Goal: Task Accomplishment & Management: Manage account settings

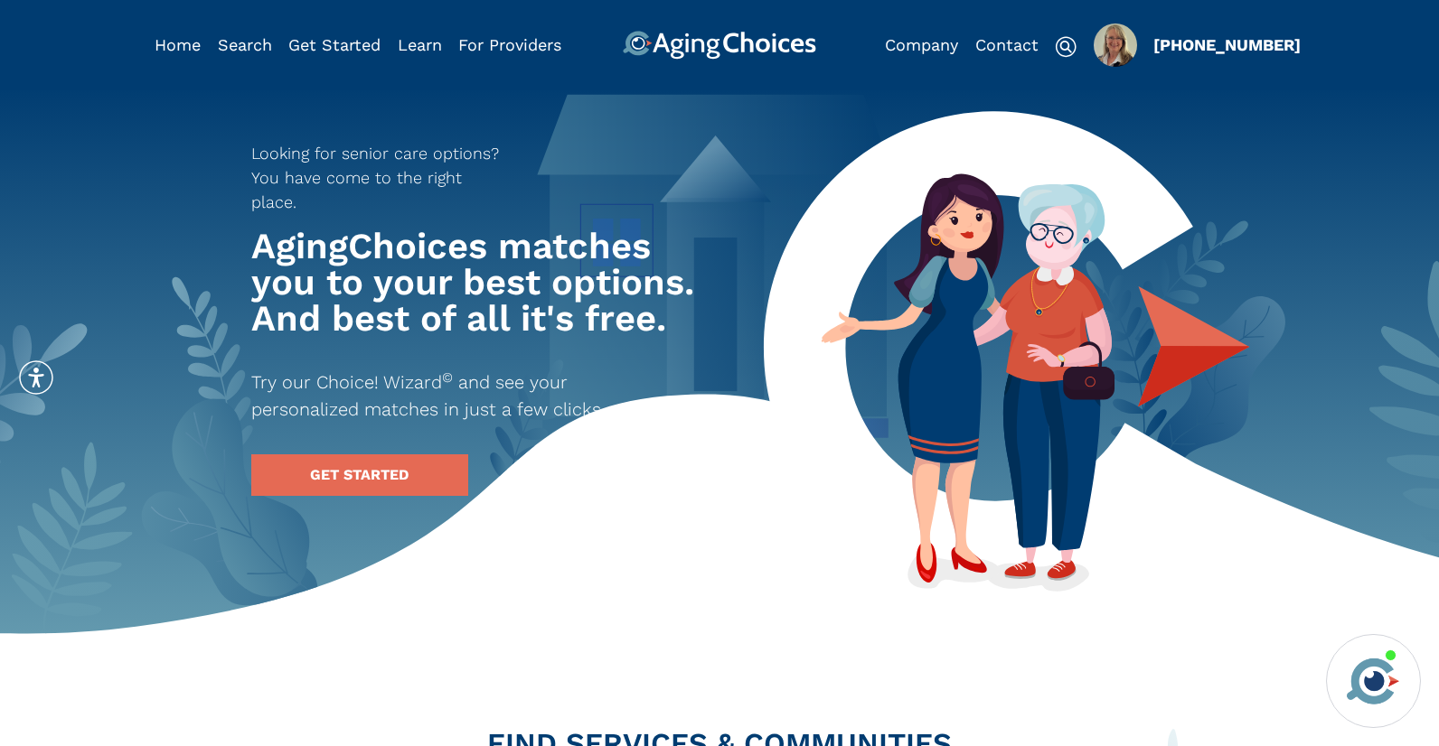
click at [1109, 56] on img "Popover trigger" at bounding box center [1114, 44] width 43 height 43
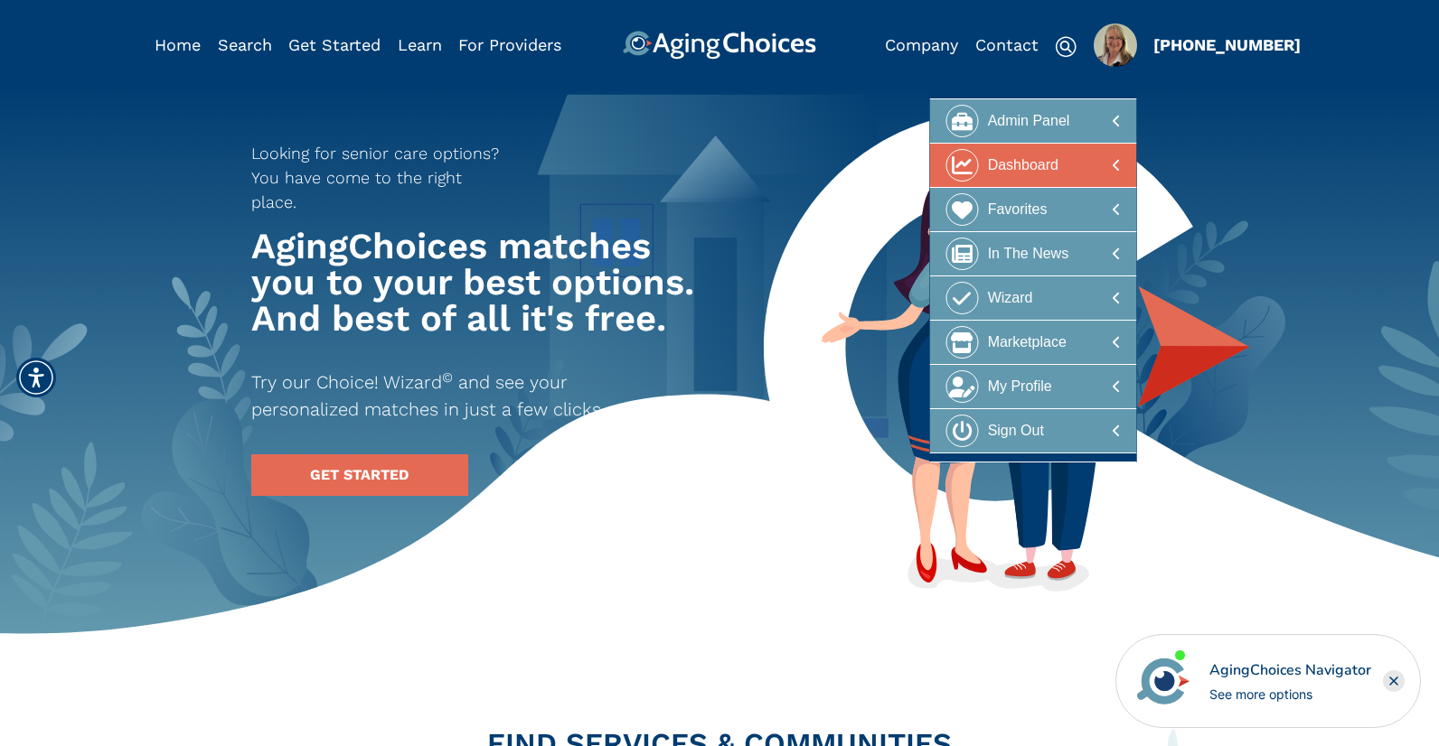
click at [1046, 172] on div "Dashboard" at bounding box center [1023, 165] width 70 height 33
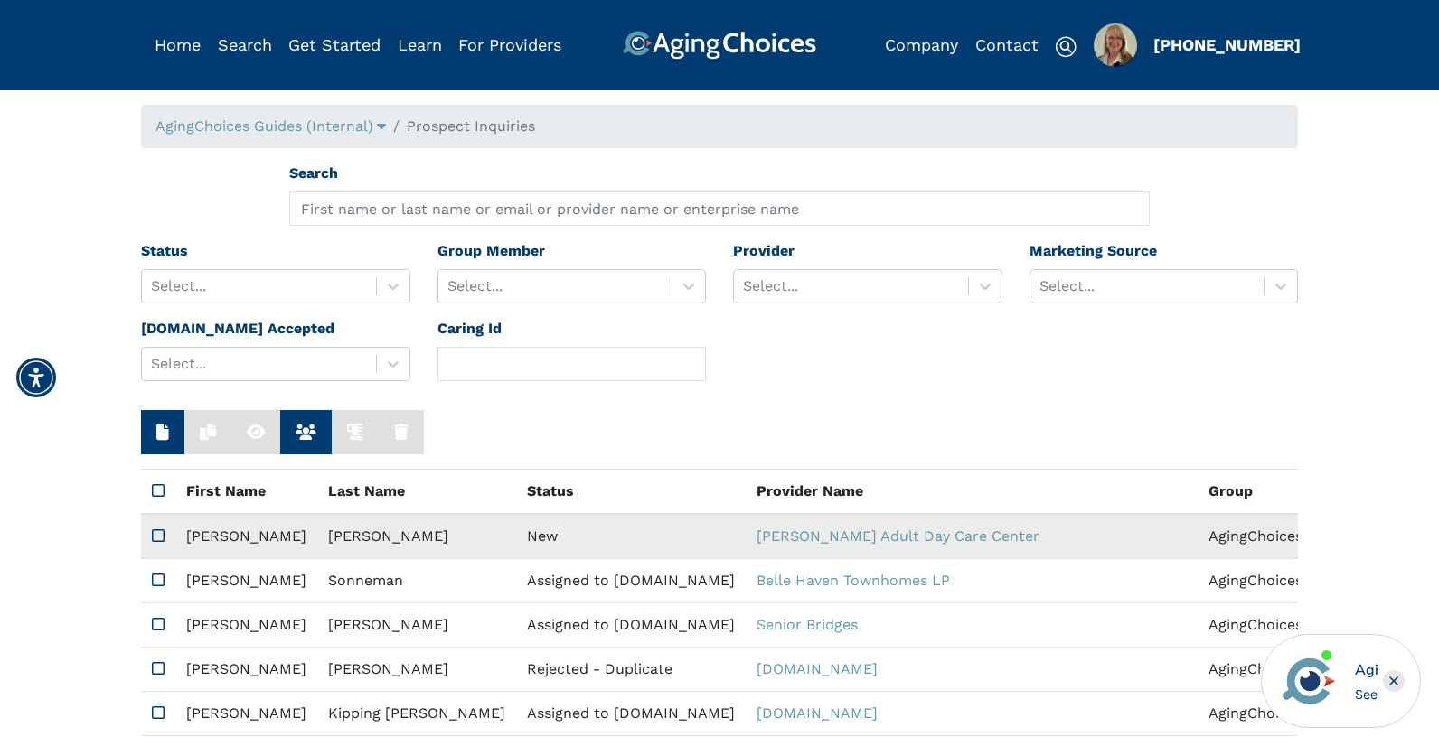
click at [516, 538] on td "New" at bounding box center [631, 536] width 230 height 45
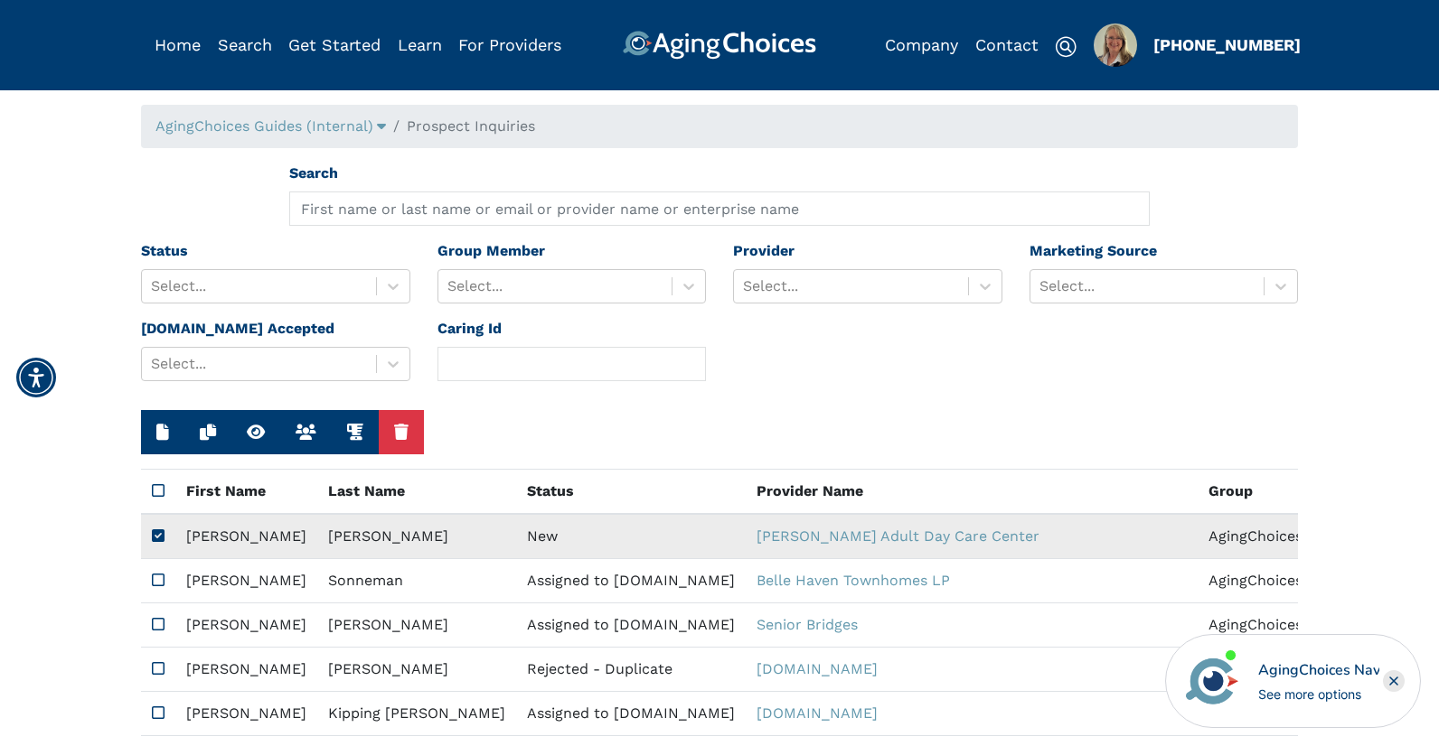
click at [516, 538] on td "New" at bounding box center [631, 536] width 230 height 45
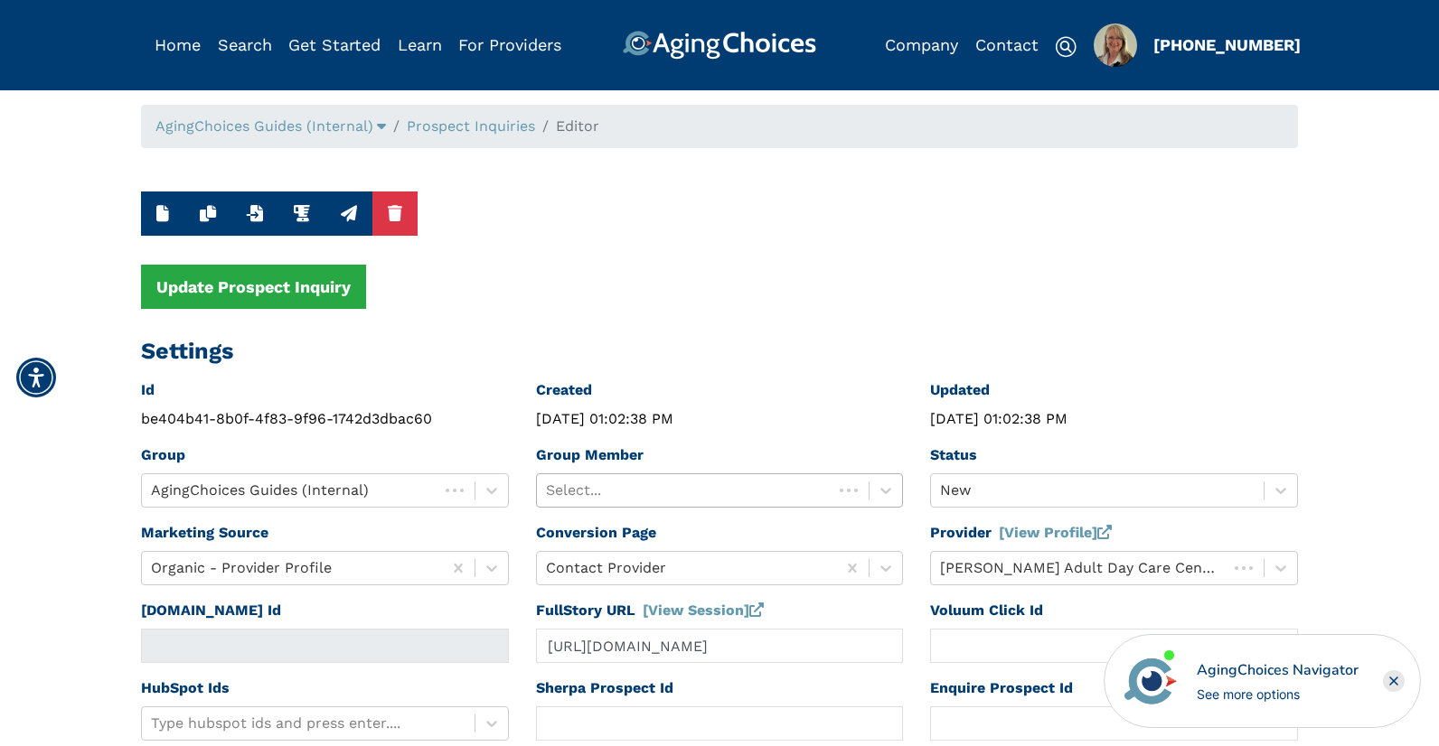
click at [673, 485] on div at bounding box center [685, 490] width 278 height 25
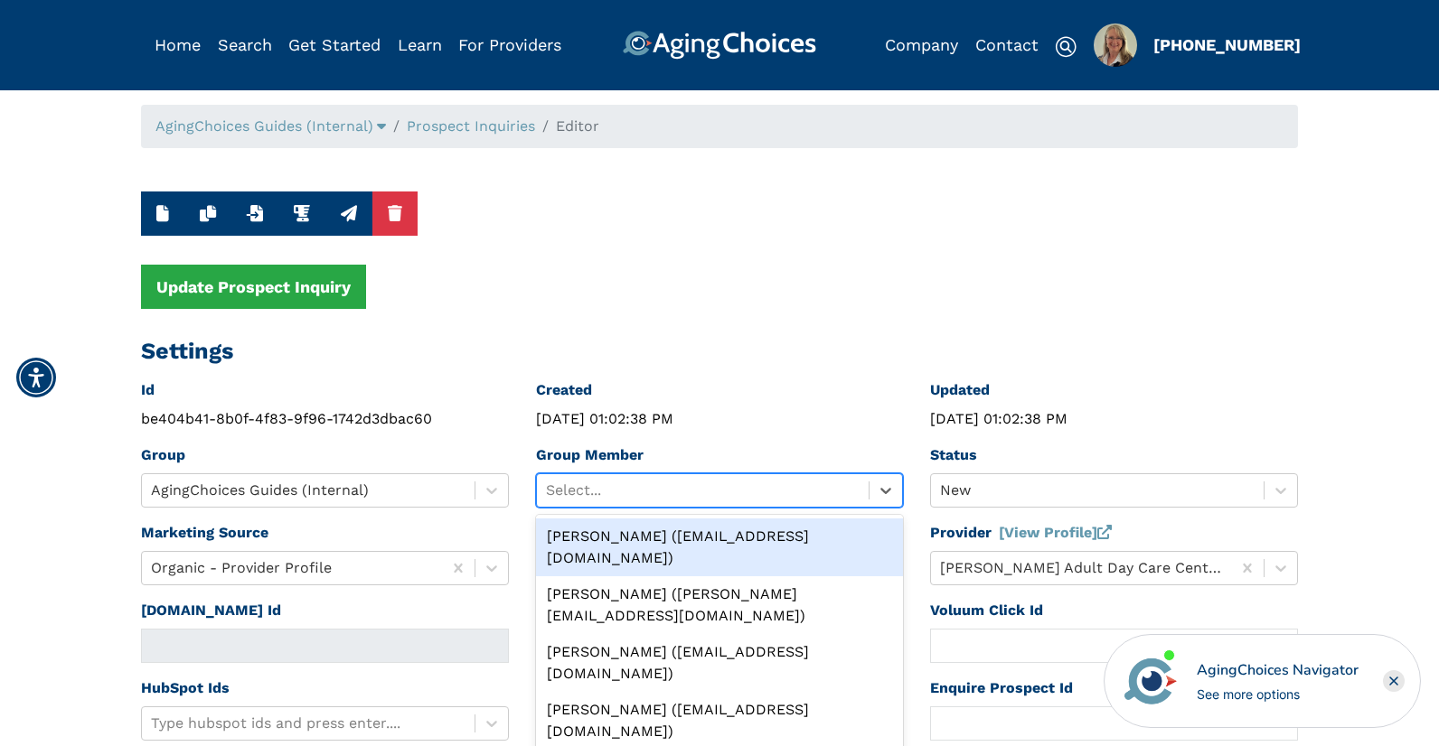
click at [682, 525] on div "Peggy Wilcox (pwilcox@lifestylecx.com)" at bounding box center [720, 548] width 368 height 58
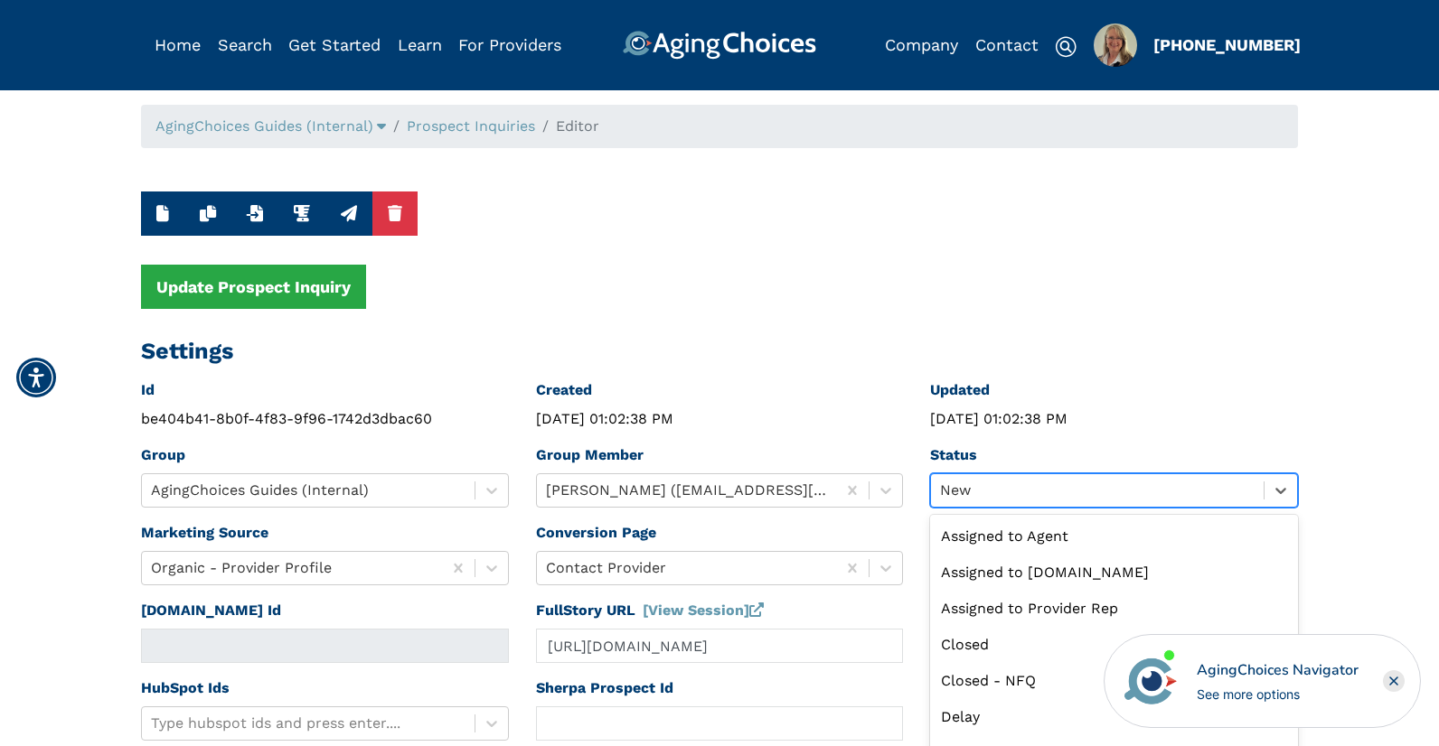
scroll to position [43, 0]
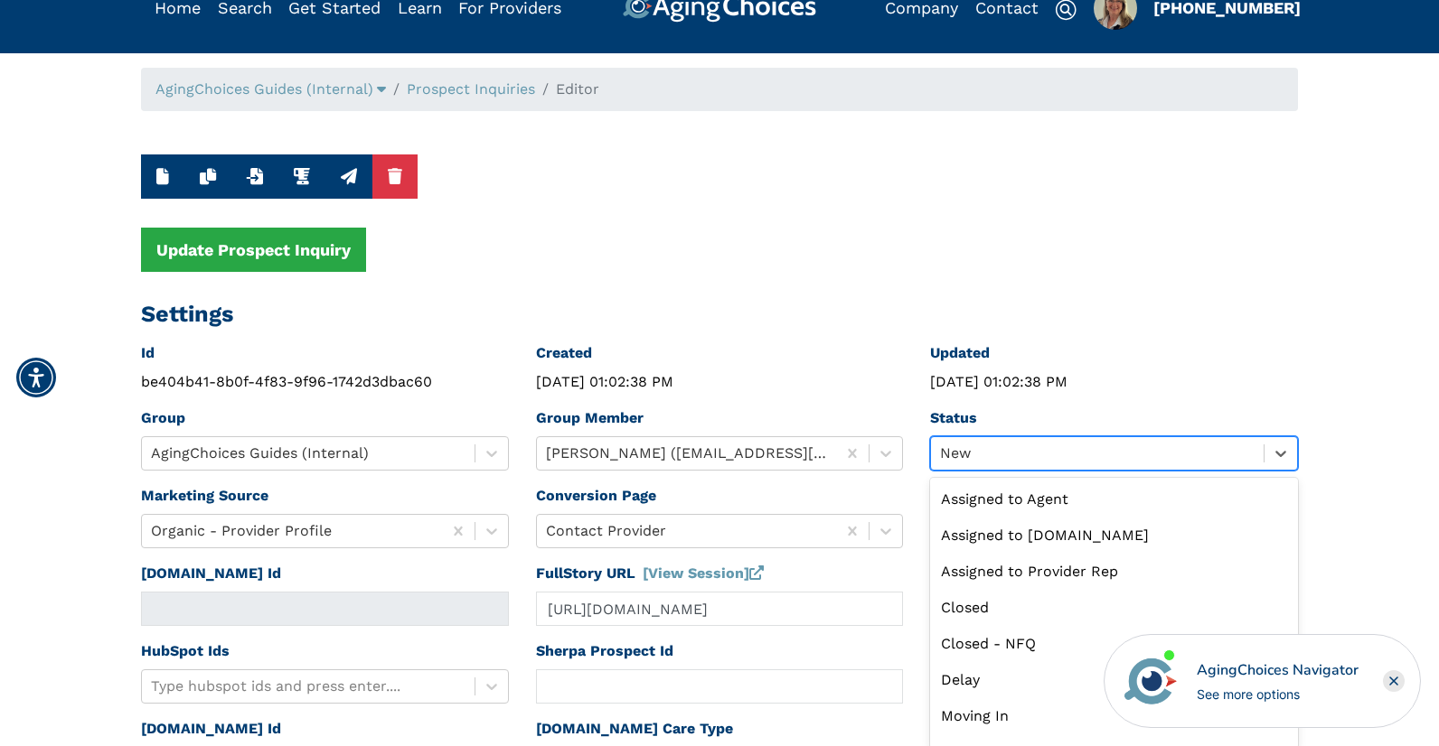
click at [982, 471] on div "option New selected, 9 of 13. 13 results available. Use Up and Down to choose o…" at bounding box center [1114, 453] width 368 height 34
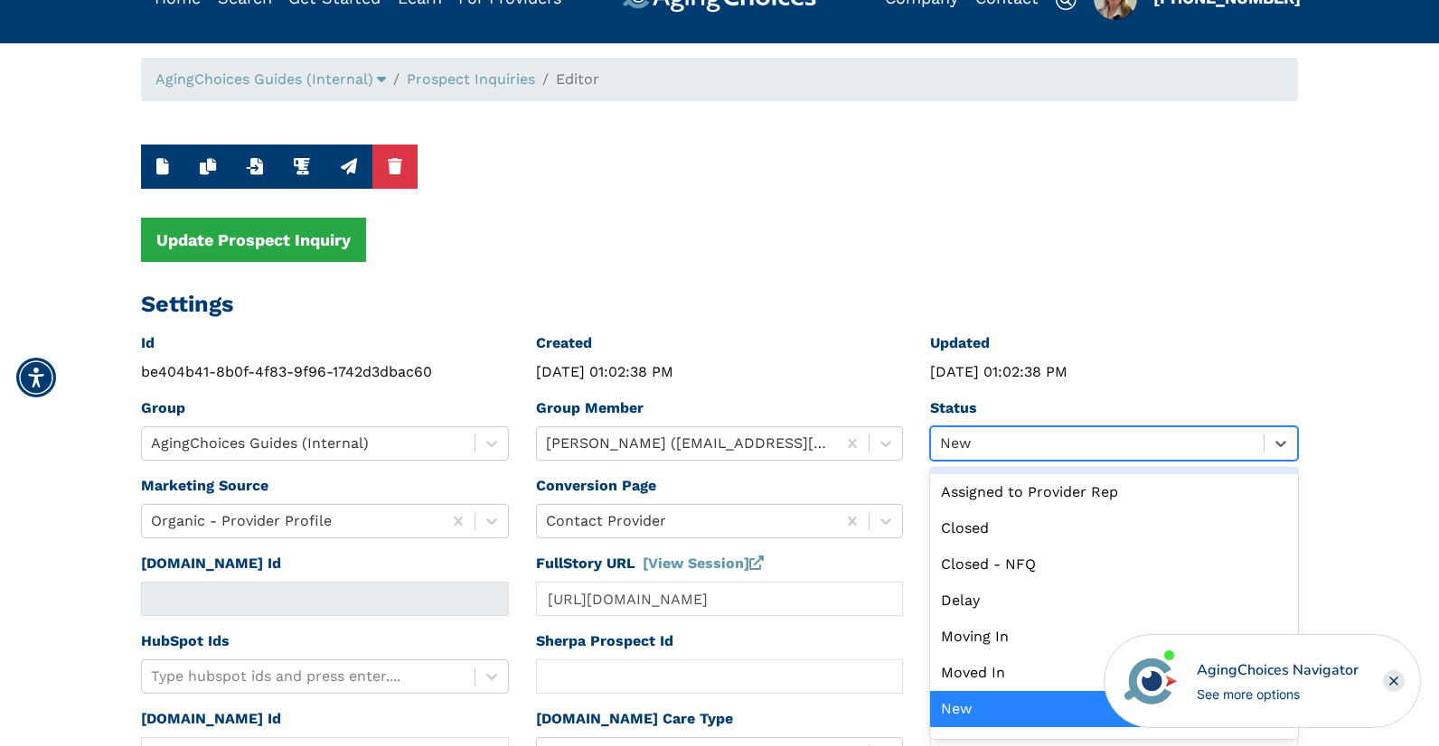
scroll to position [0, 0]
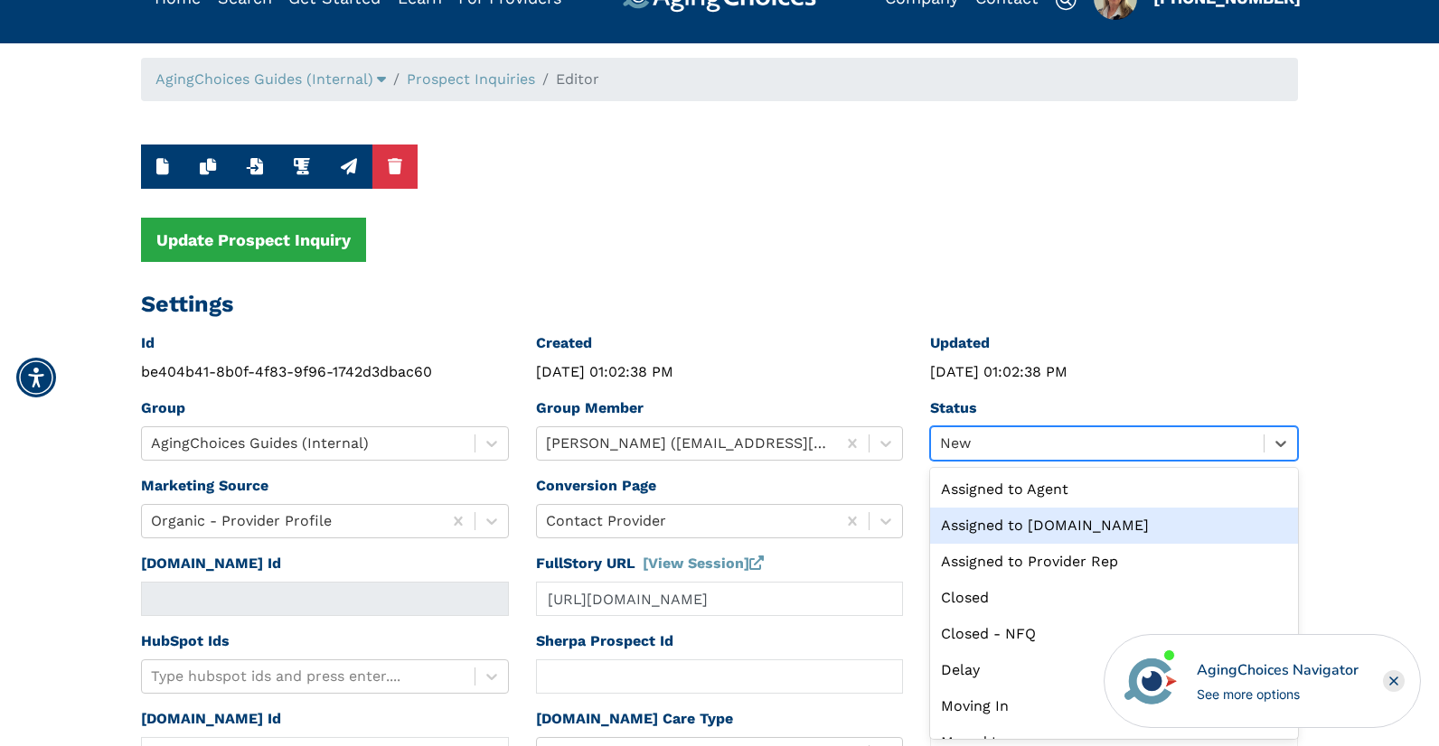
click at [1020, 521] on div "Assigned to Caring.com" at bounding box center [1114, 526] width 368 height 36
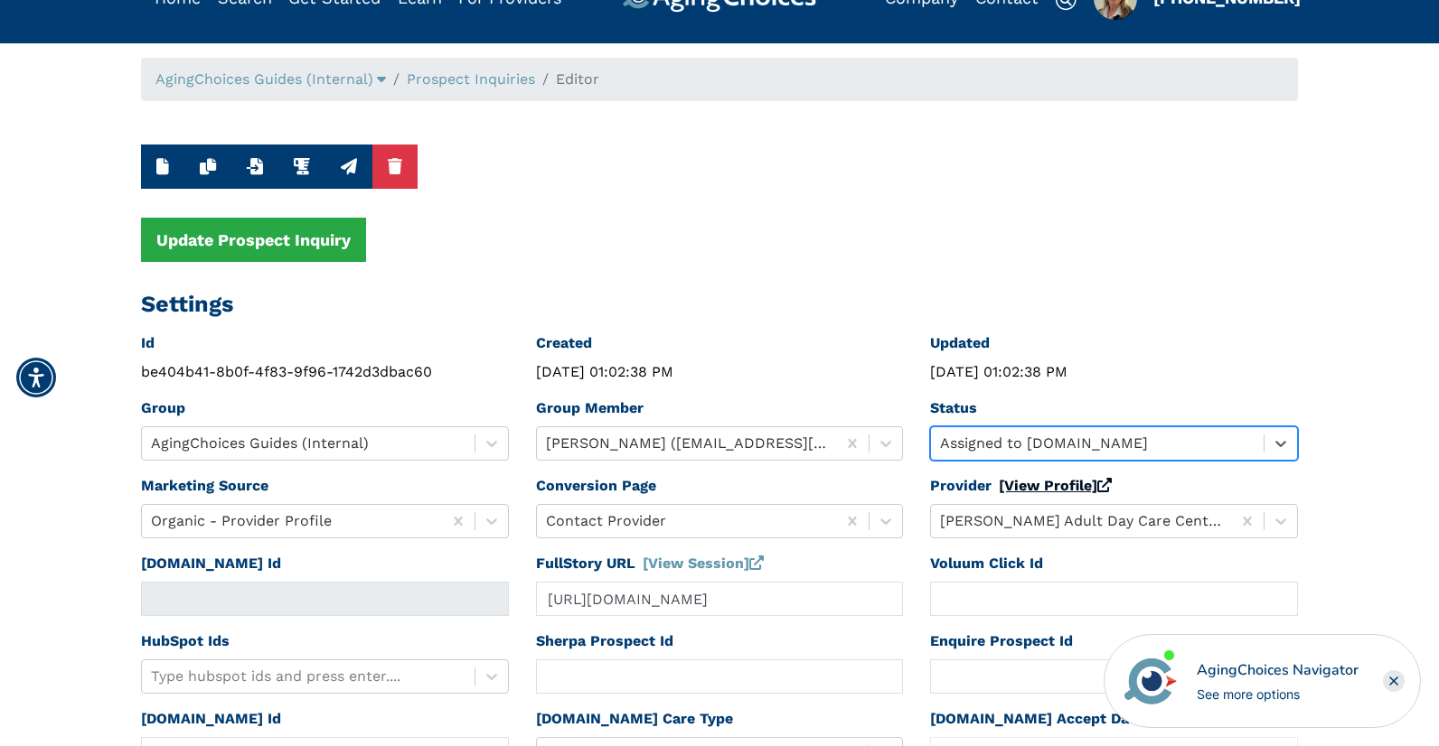
click at [1030, 488] on link "[View Profile]" at bounding box center [1055, 485] width 113 height 17
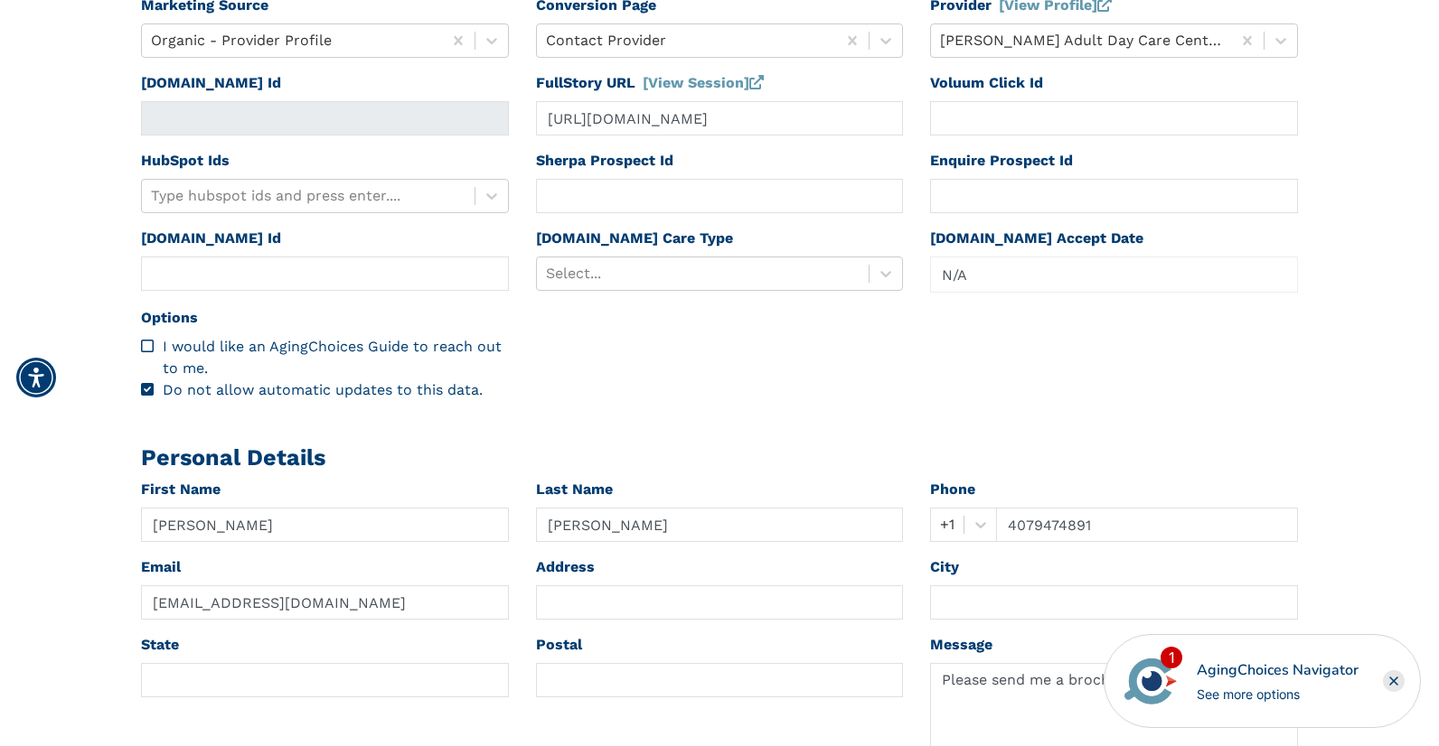
scroll to position [577, 0]
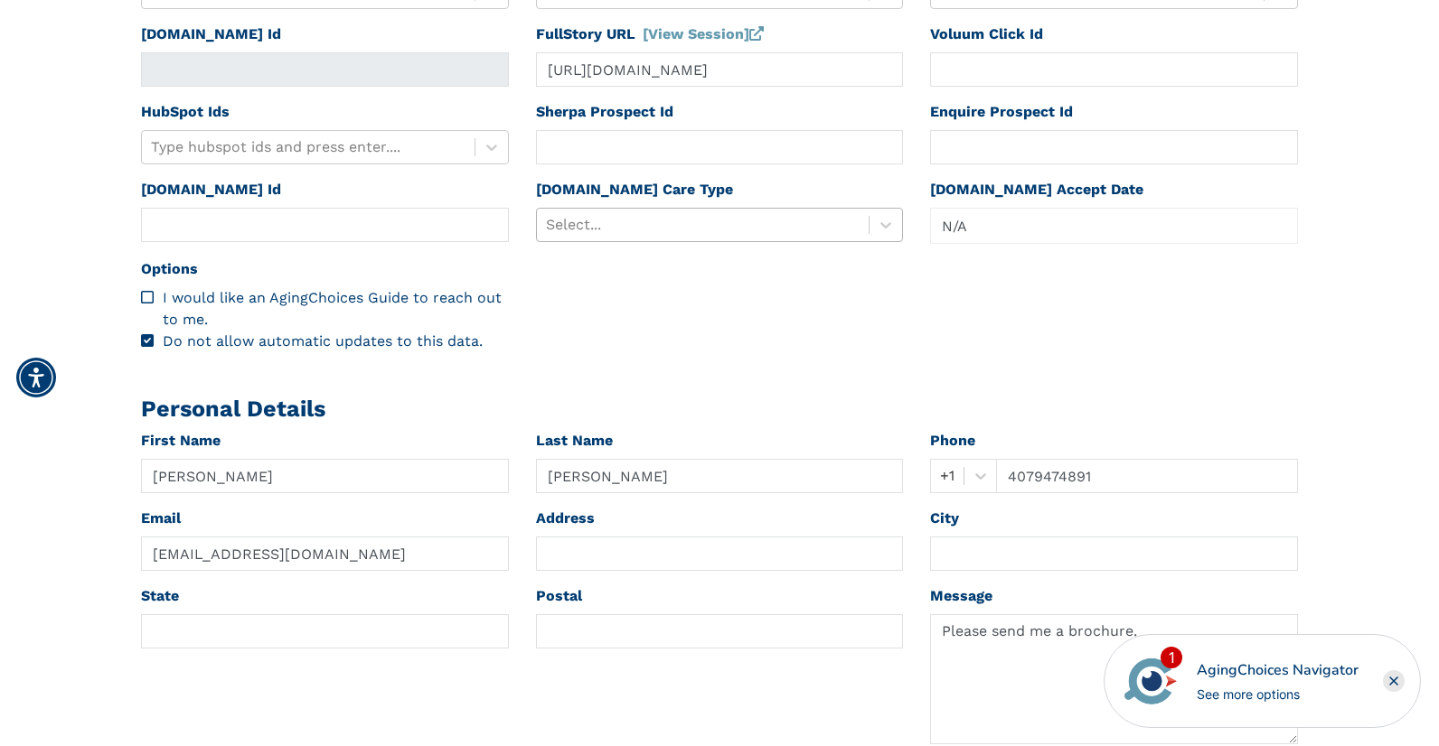
click at [614, 230] on div at bounding box center [703, 224] width 314 height 25
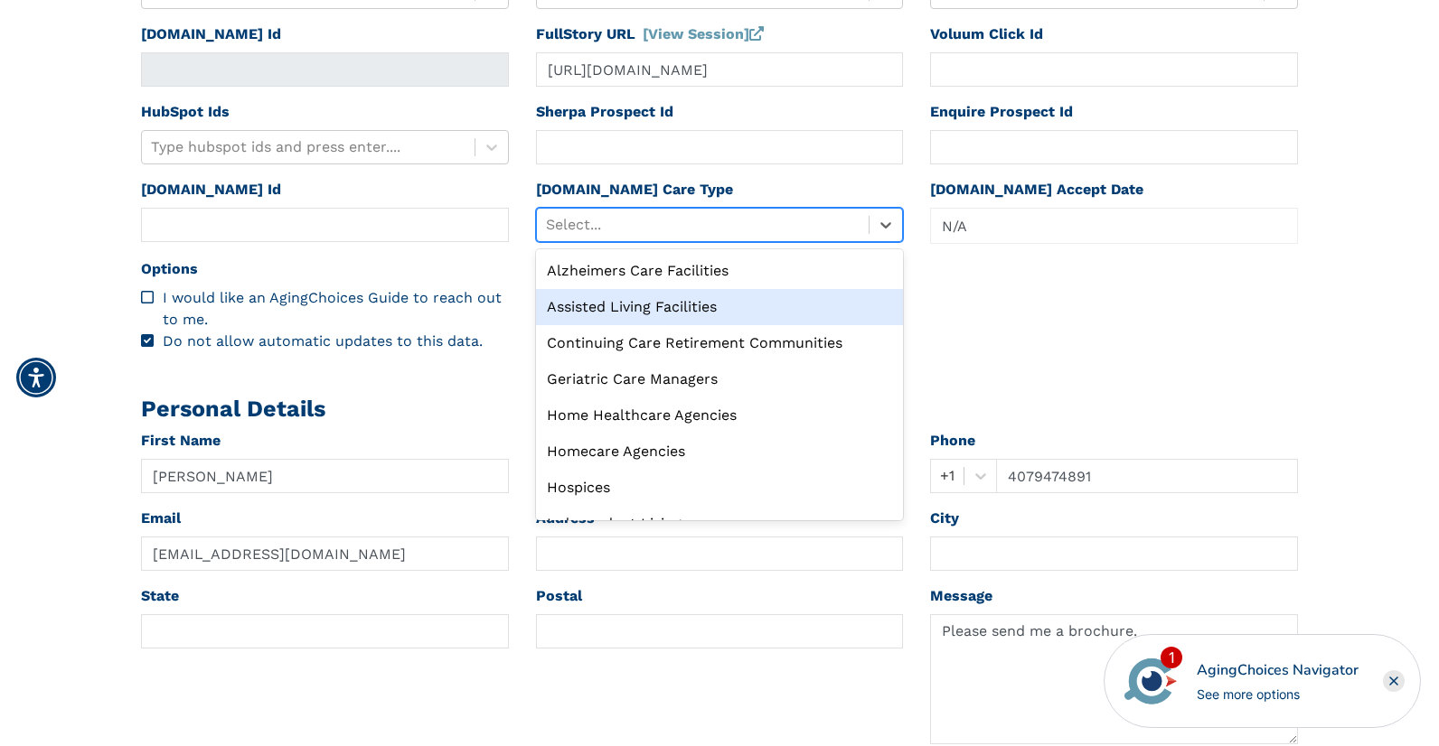
click at [605, 306] on div "Assisted Living Facilities" at bounding box center [720, 307] width 368 height 36
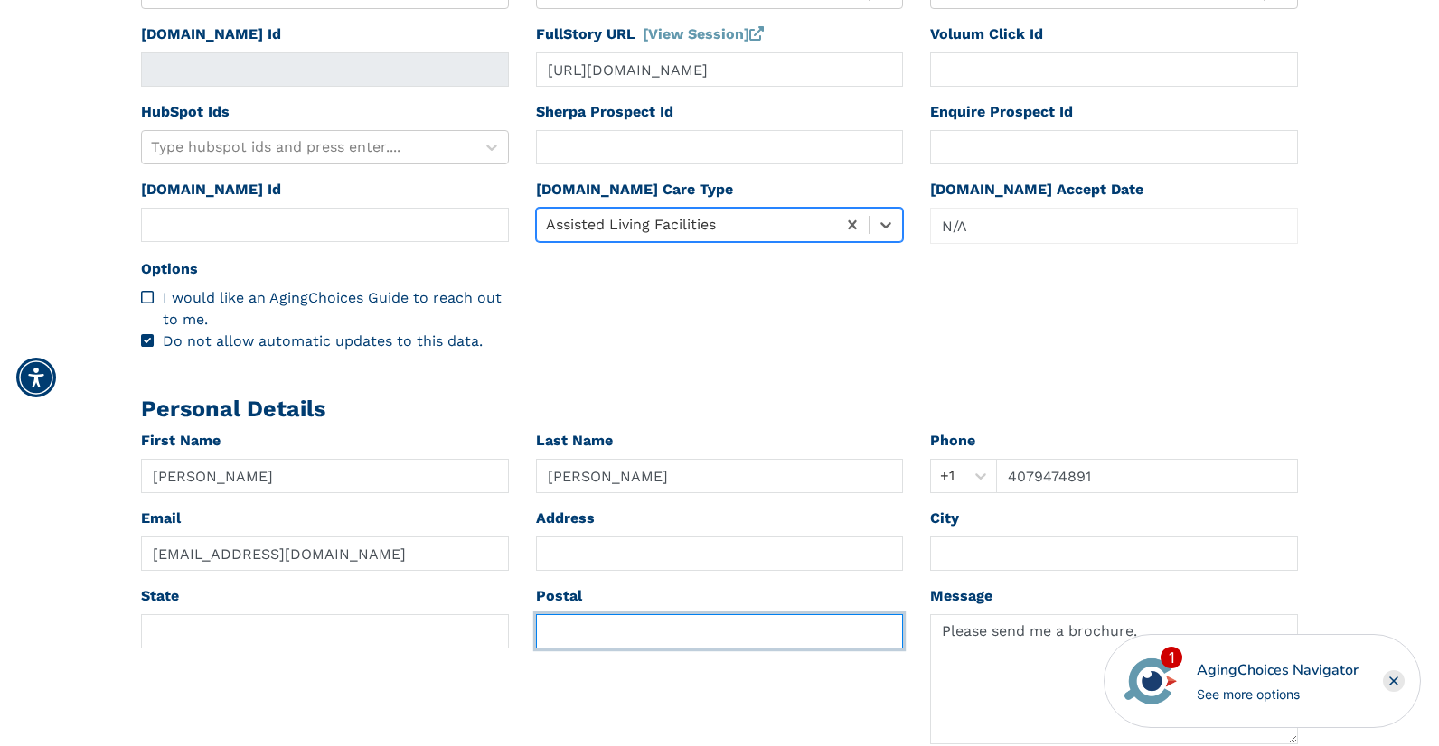
click at [558, 631] on input "text" at bounding box center [720, 631] width 368 height 34
paste input "32757"
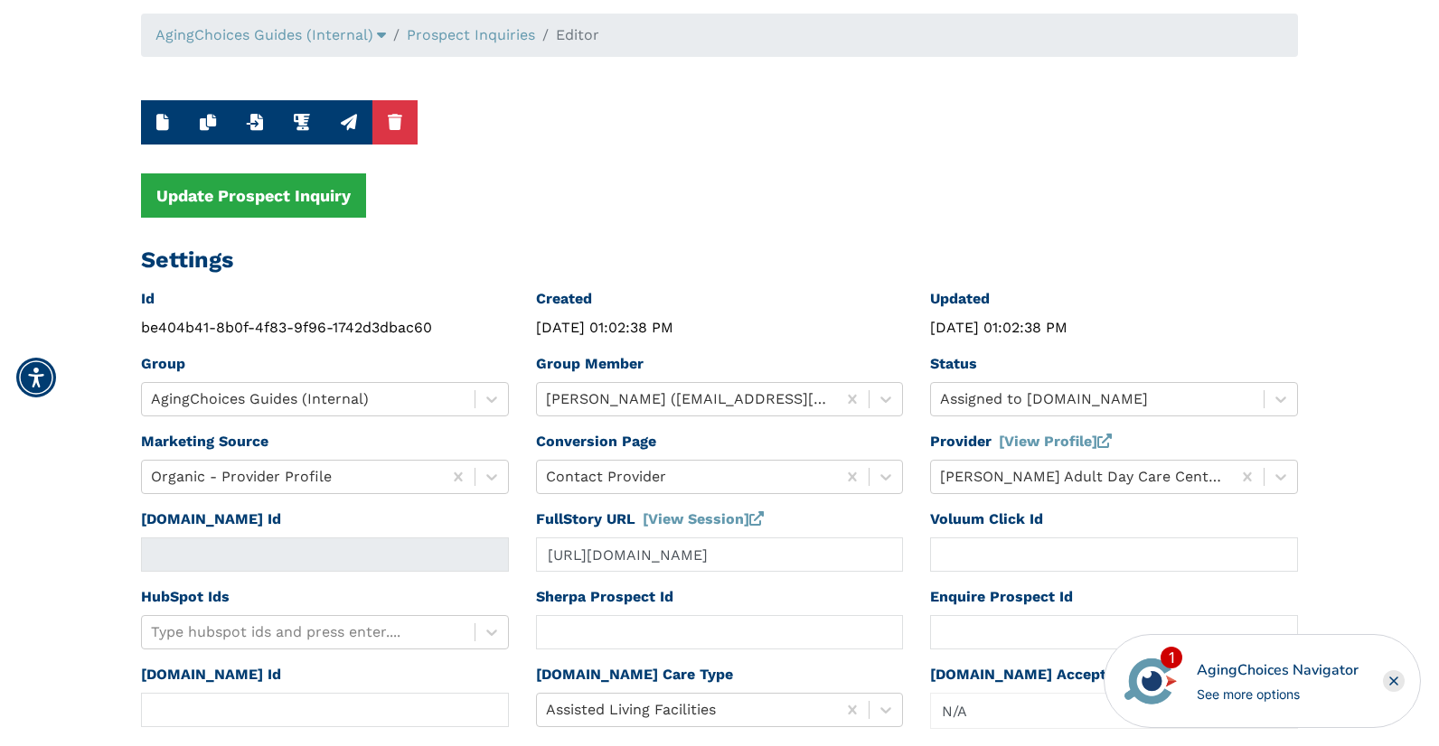
scroll to position [0, 0]
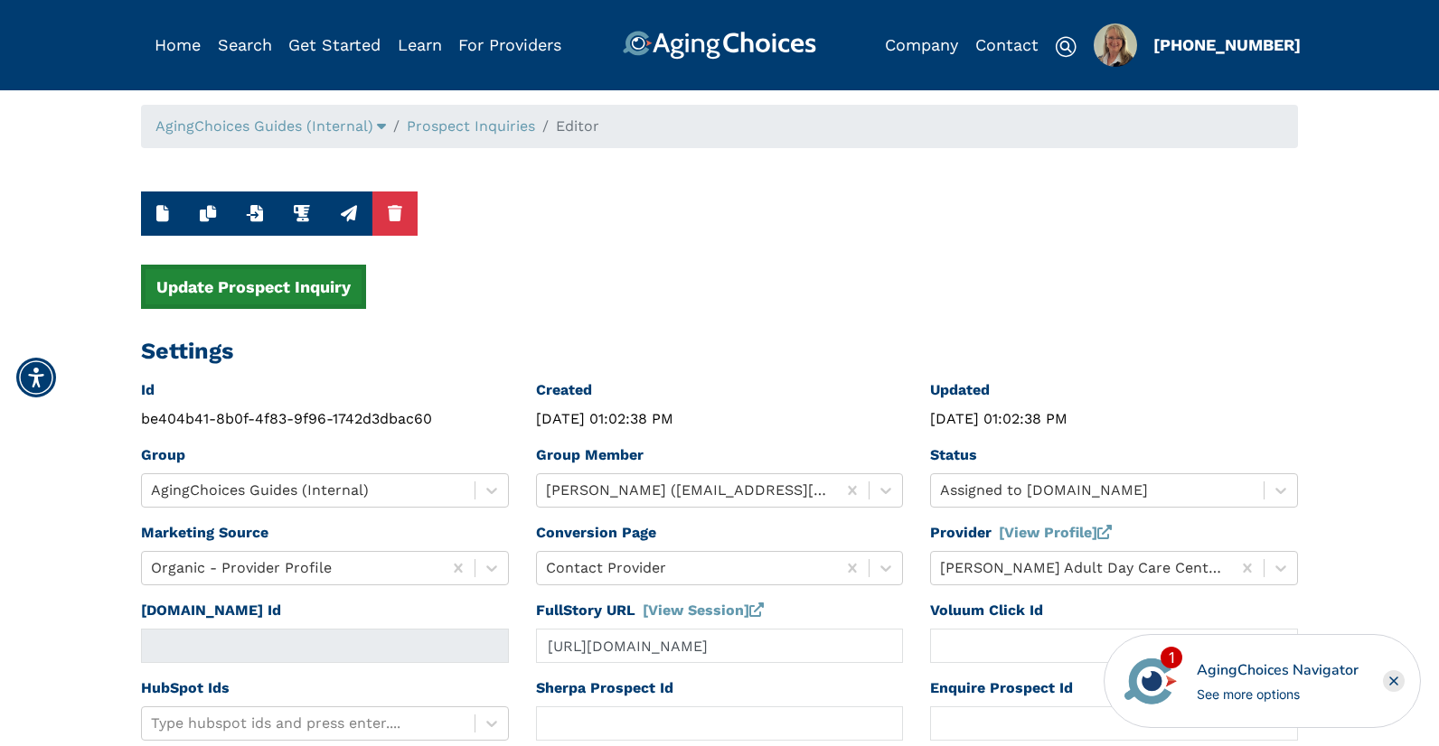
type input "32757"
click at [283, 292] on button "Update Prospect Inquiry" at bounding box center [253, 287] width 225 height 44
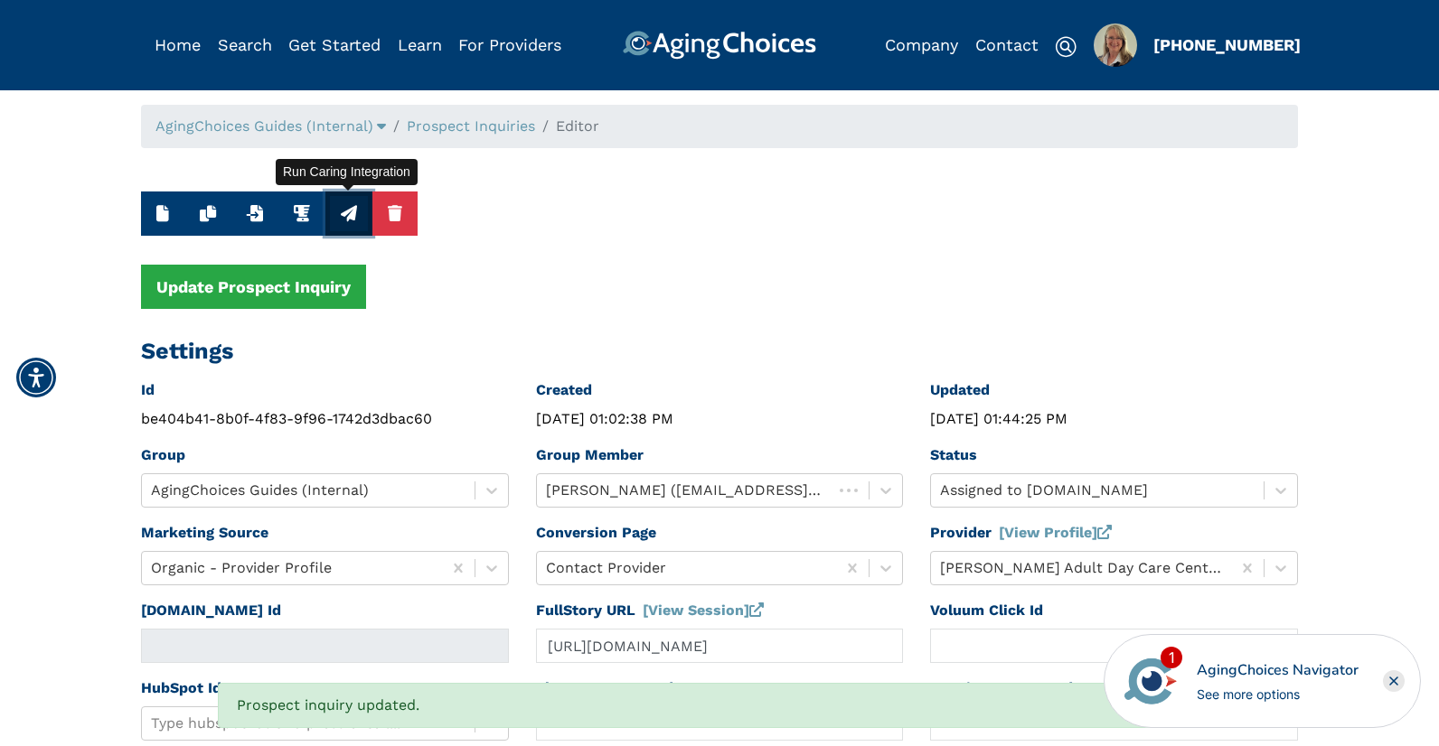
click at [347, 212] on icon "button" at bounding box center [349, 213] width 16 height 16
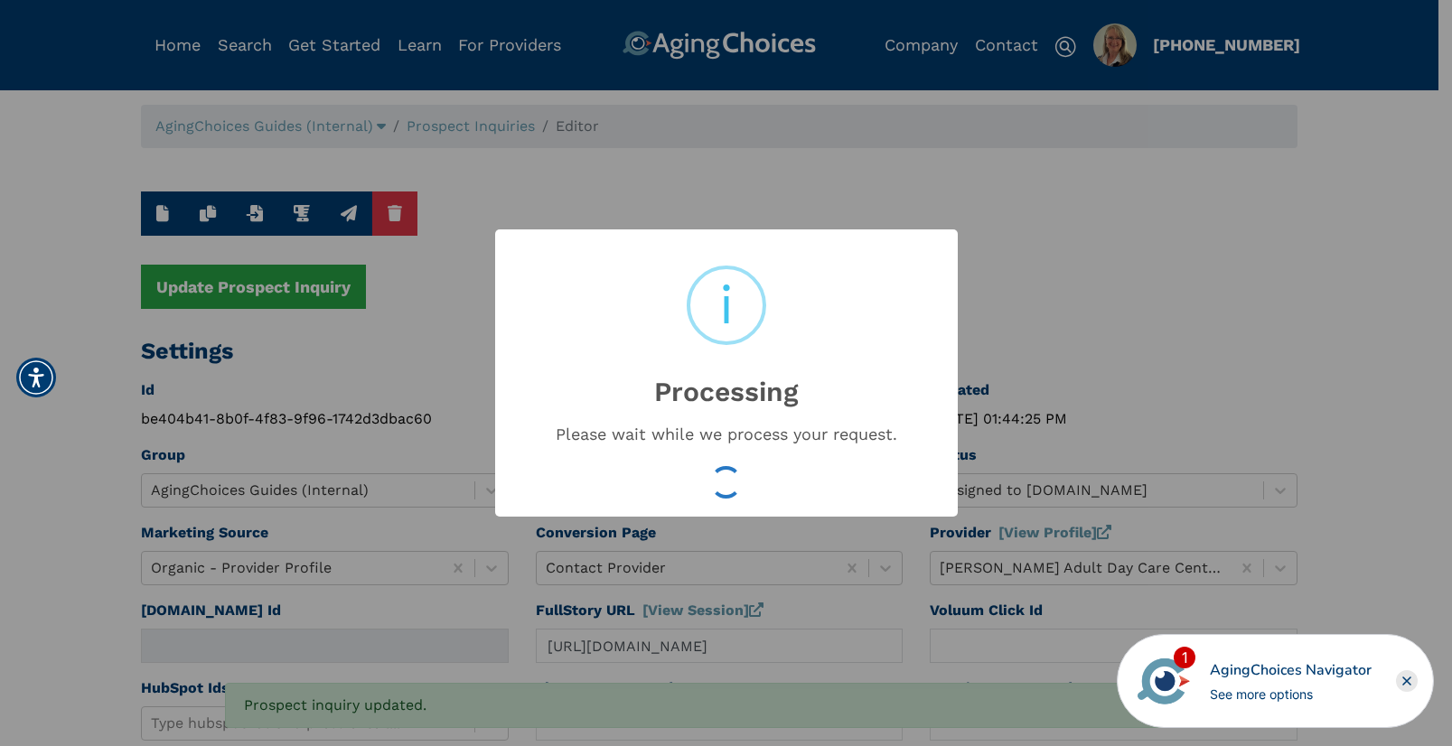
type input "16536449"
type input "Aug 14, 2025 01:44:27 PM"
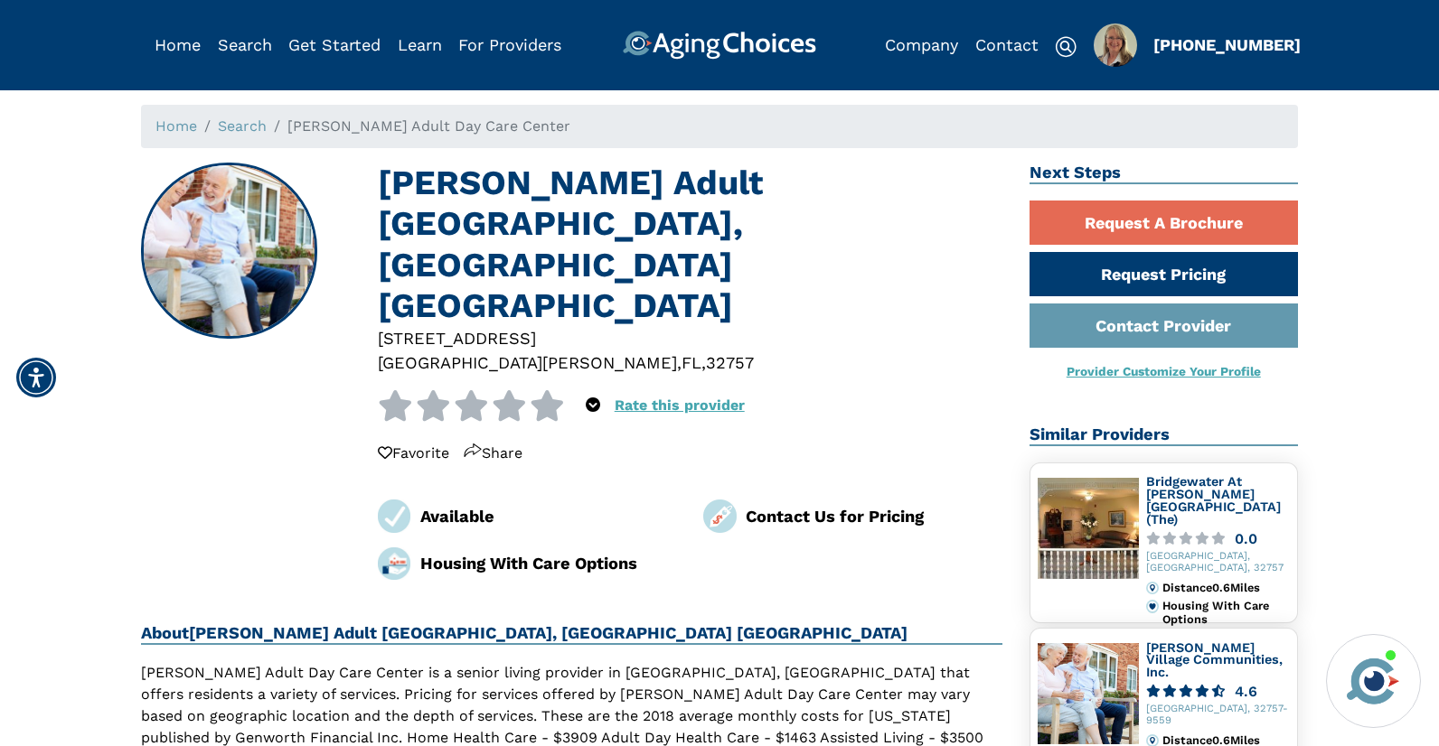
click at [706, 351] on div "32757" at bounding box center [730, 363] width 48 height 24
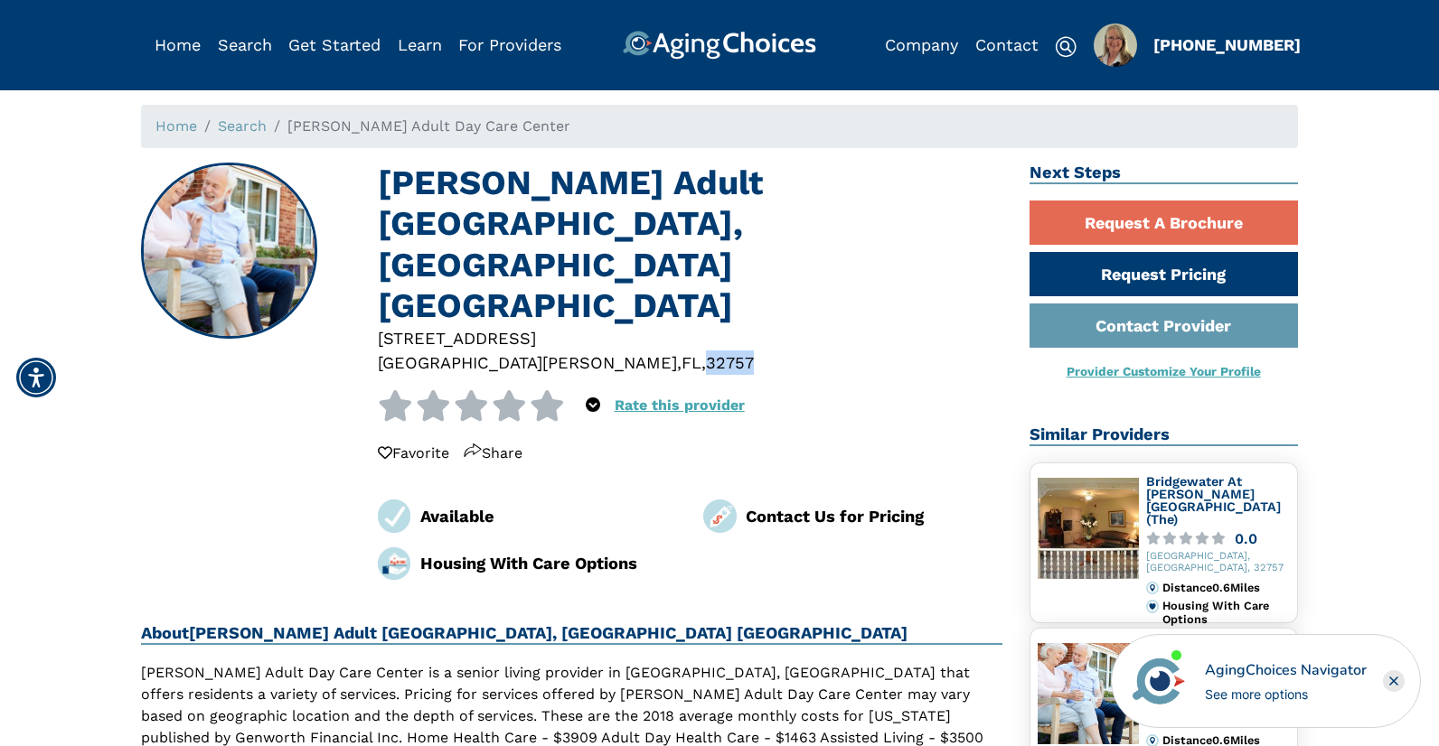
copy div "32757"
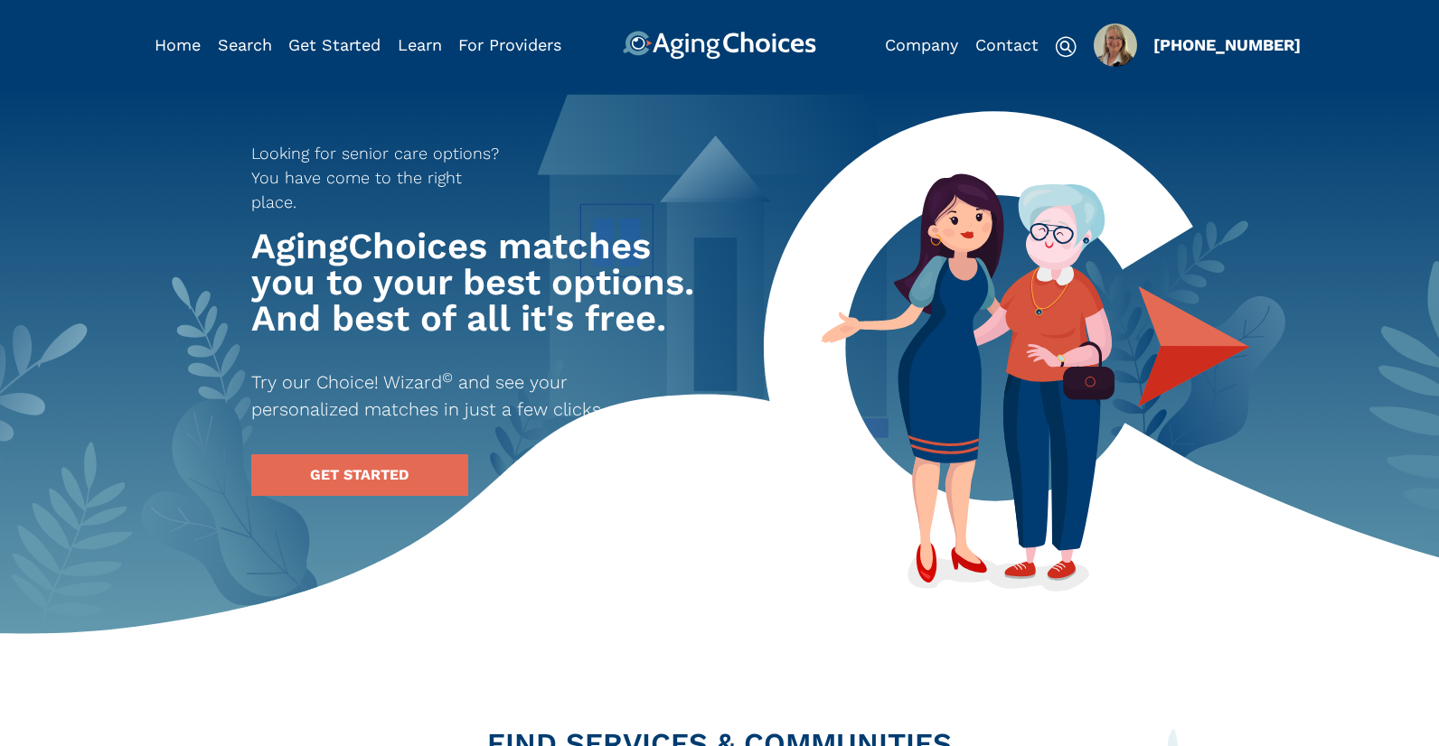
click at [1110, 41] on img "Popover trigger" at bounding box center [1114, 44] width 43 height 43
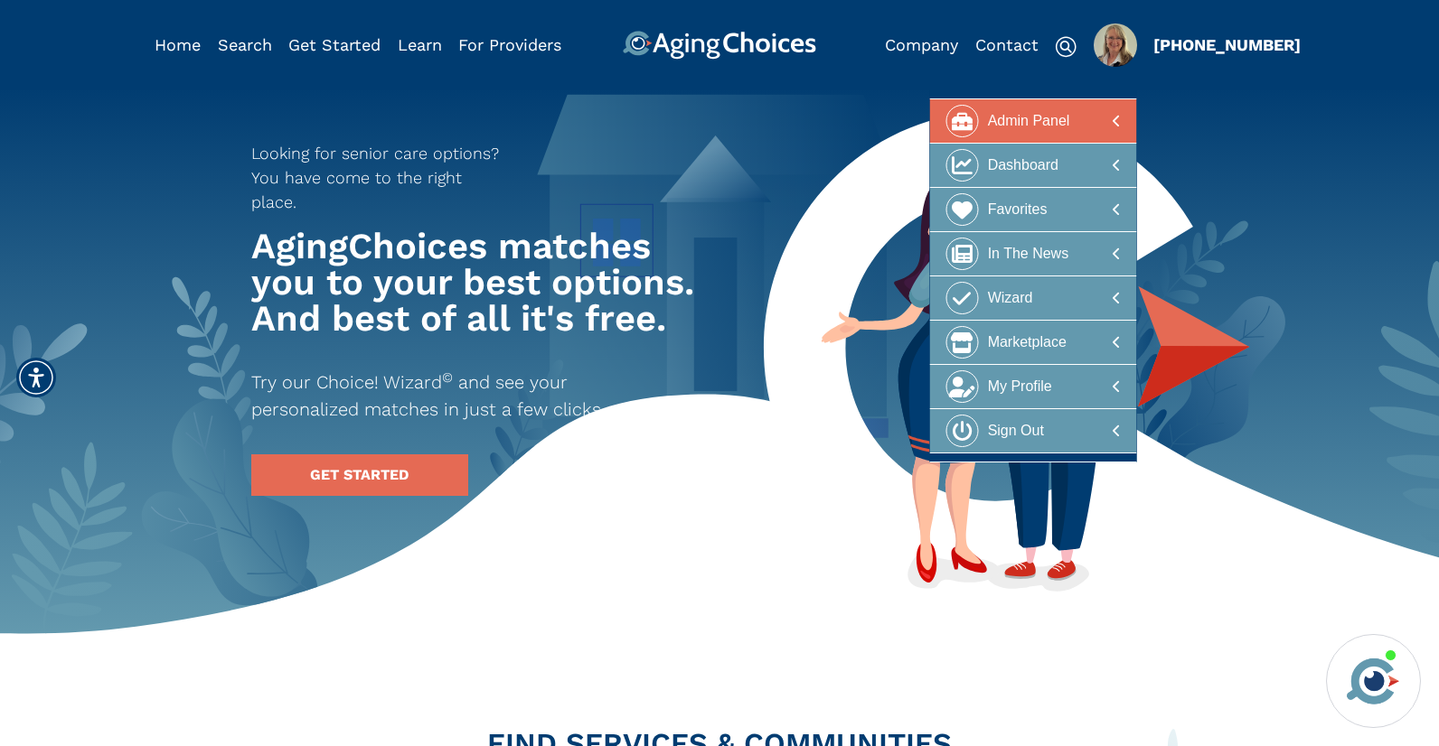
click at [1052, 117] on div "Admin Panel" at bounding box center [1029, 121] width 82 height 33
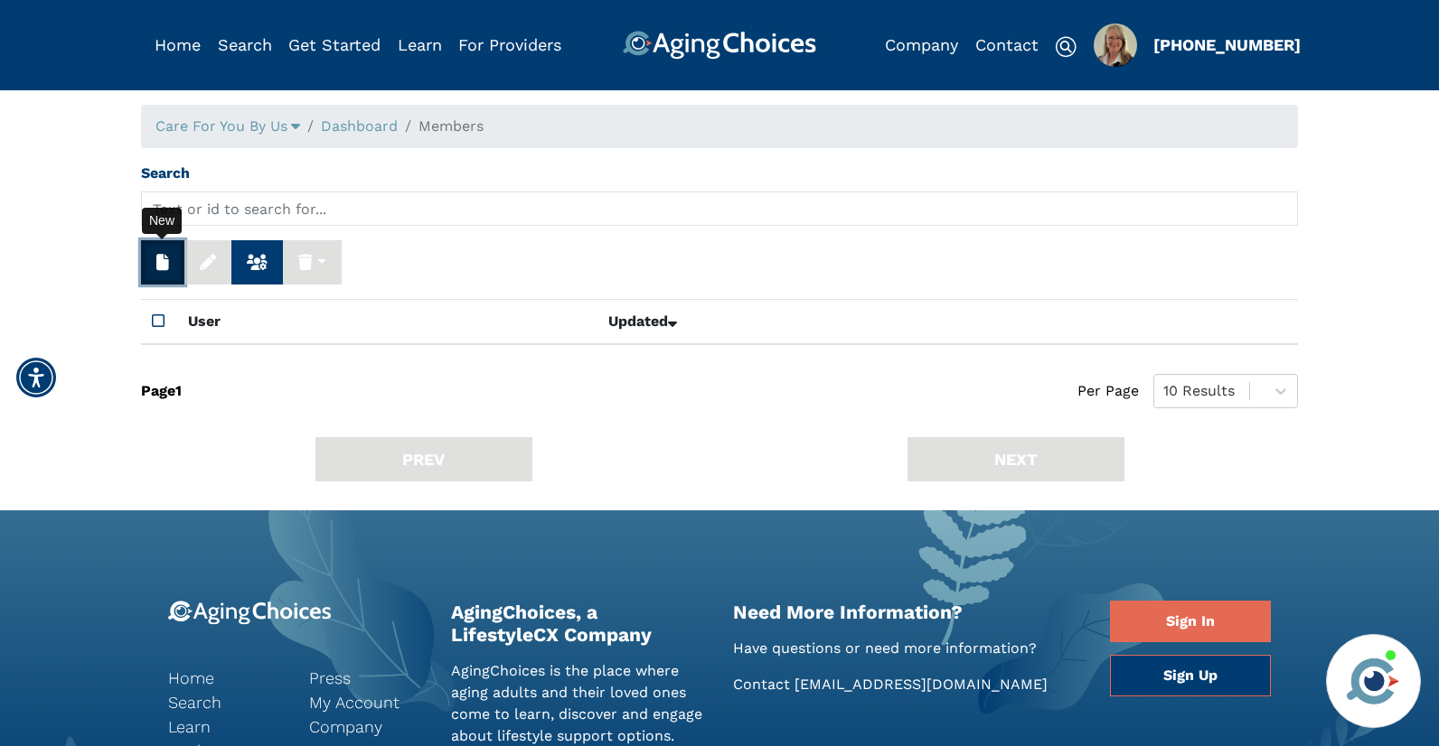
click at [160, 263] on icon "button" at bounding box center [162, 262] width 13 height 16
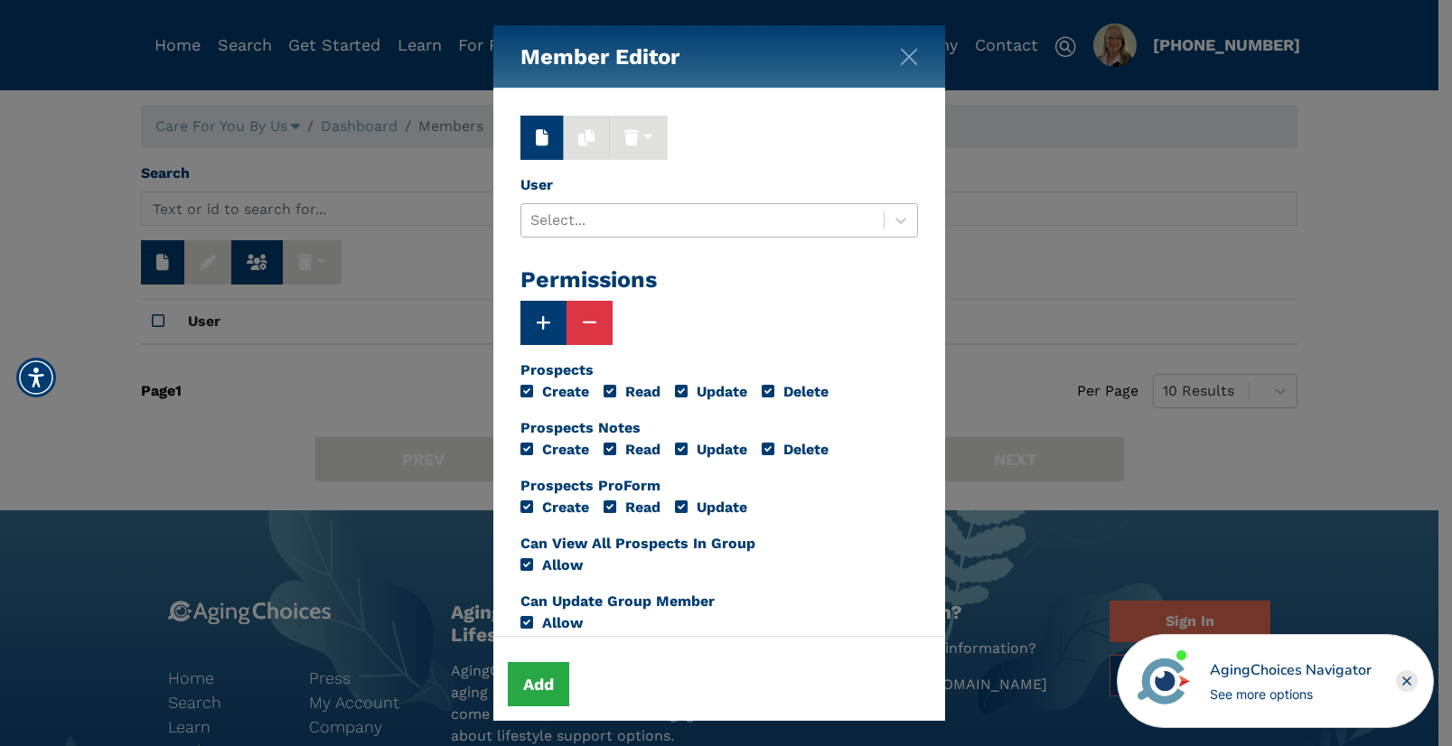
click at [575, 216] on div at bounding box center [702, 220] width 344 height 25
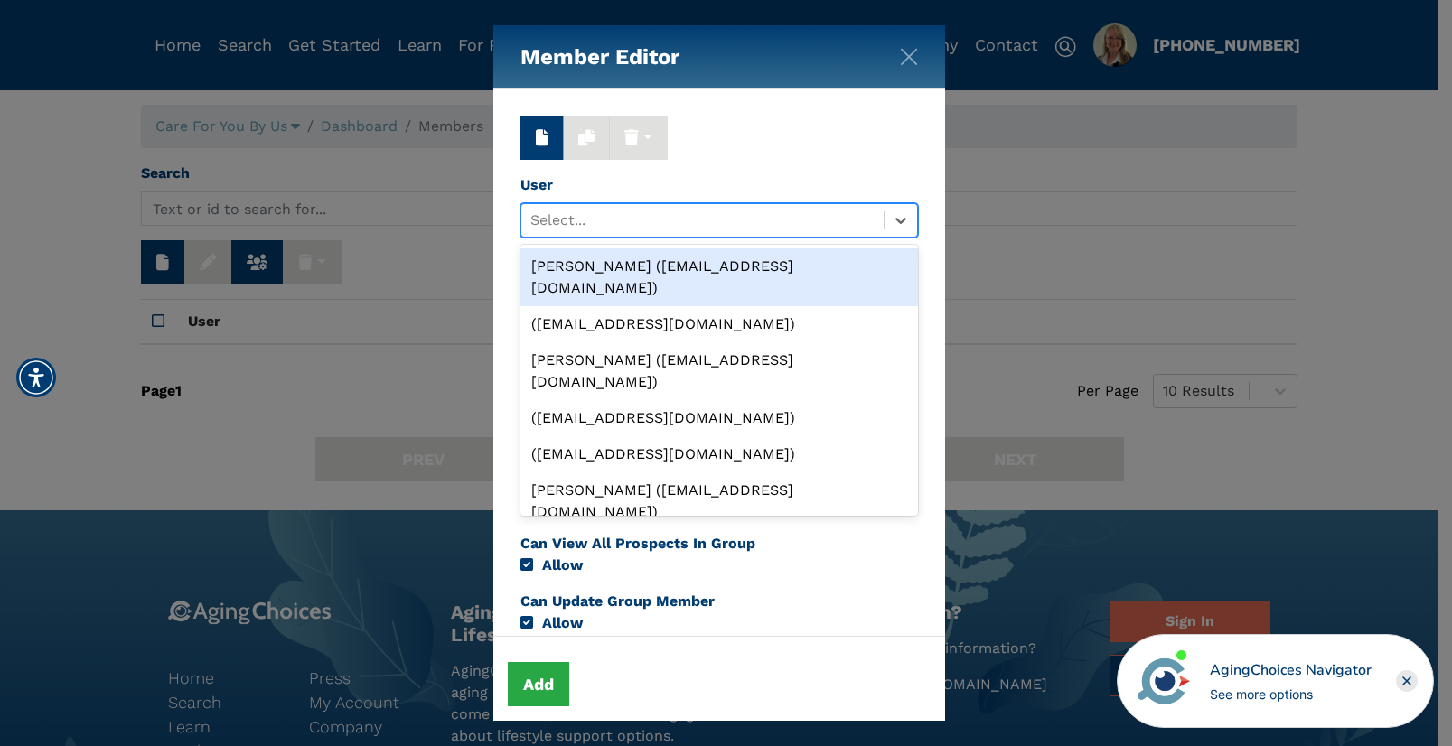
click at [577, 267] on div "[PERSON_NAME] ([EMAIL_ADDRESS][DOMAIN_NAME])" at bounding box center [720, 278] width 398 height 58
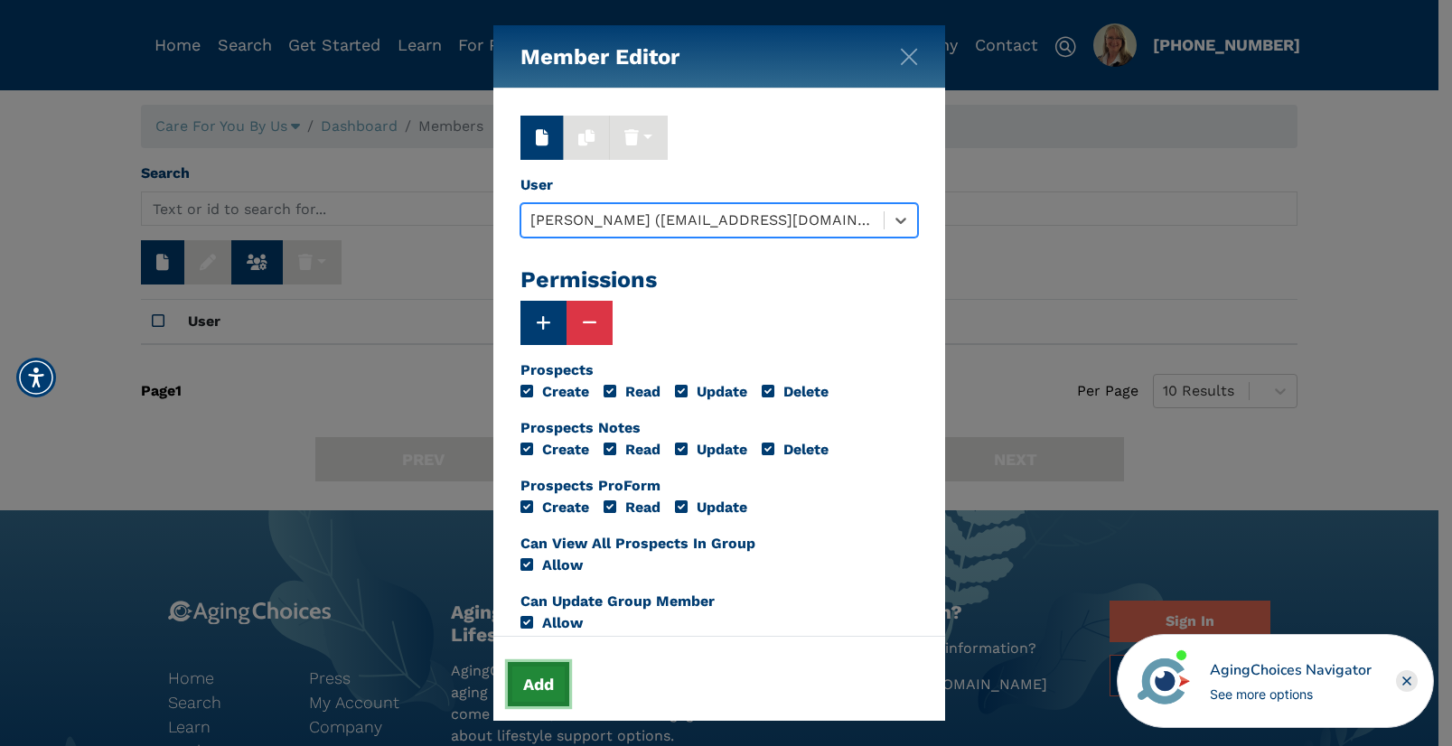
click at [544, 691] on button "Add" at bounding box center [538, 684] width 61 height 44
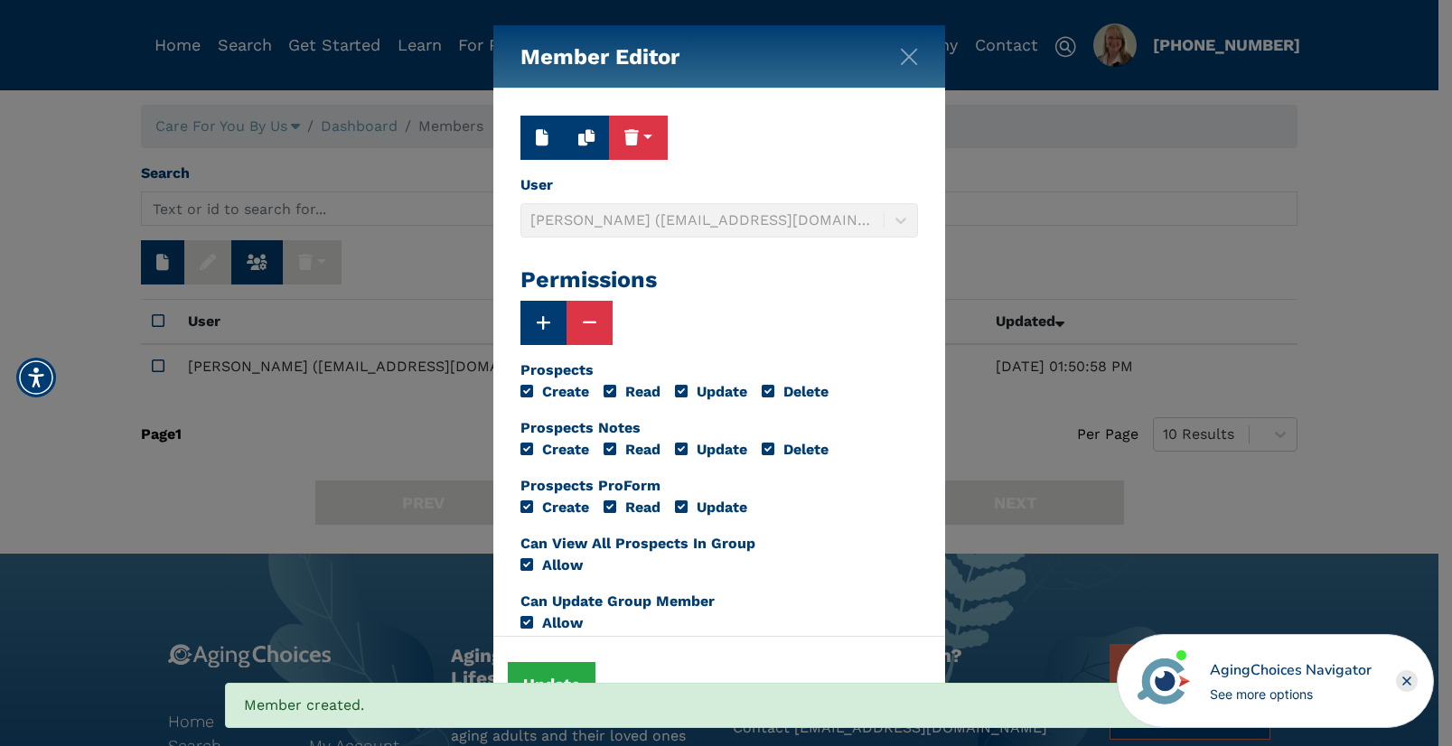
click at [275, 316] on div "Member Editor Delete Delete (Including Subgroups) User Marjorie Fisher (bosslad…" at bounding box center [726, 373] width 1452 height 746
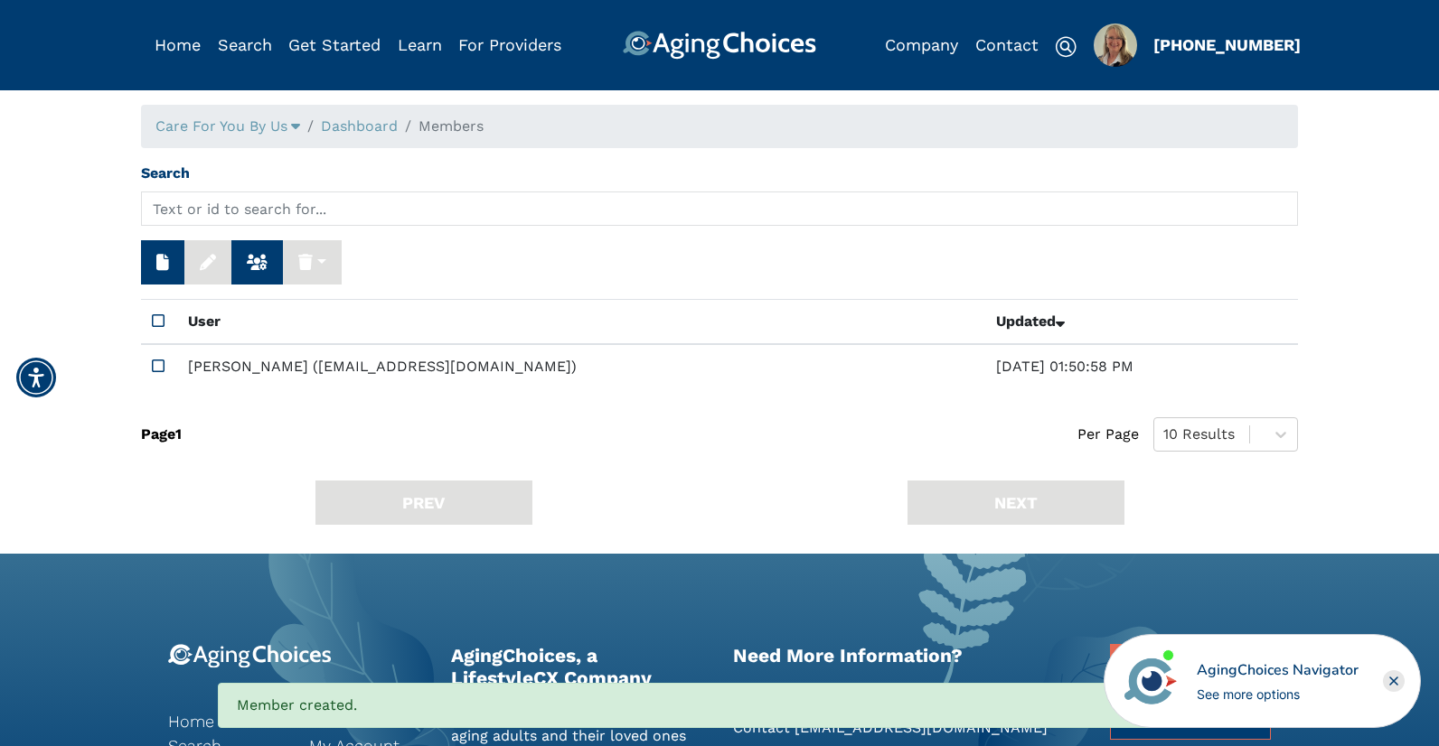
click at [160, 318] on icon at bounding box center [158, 321] width 13 height 14
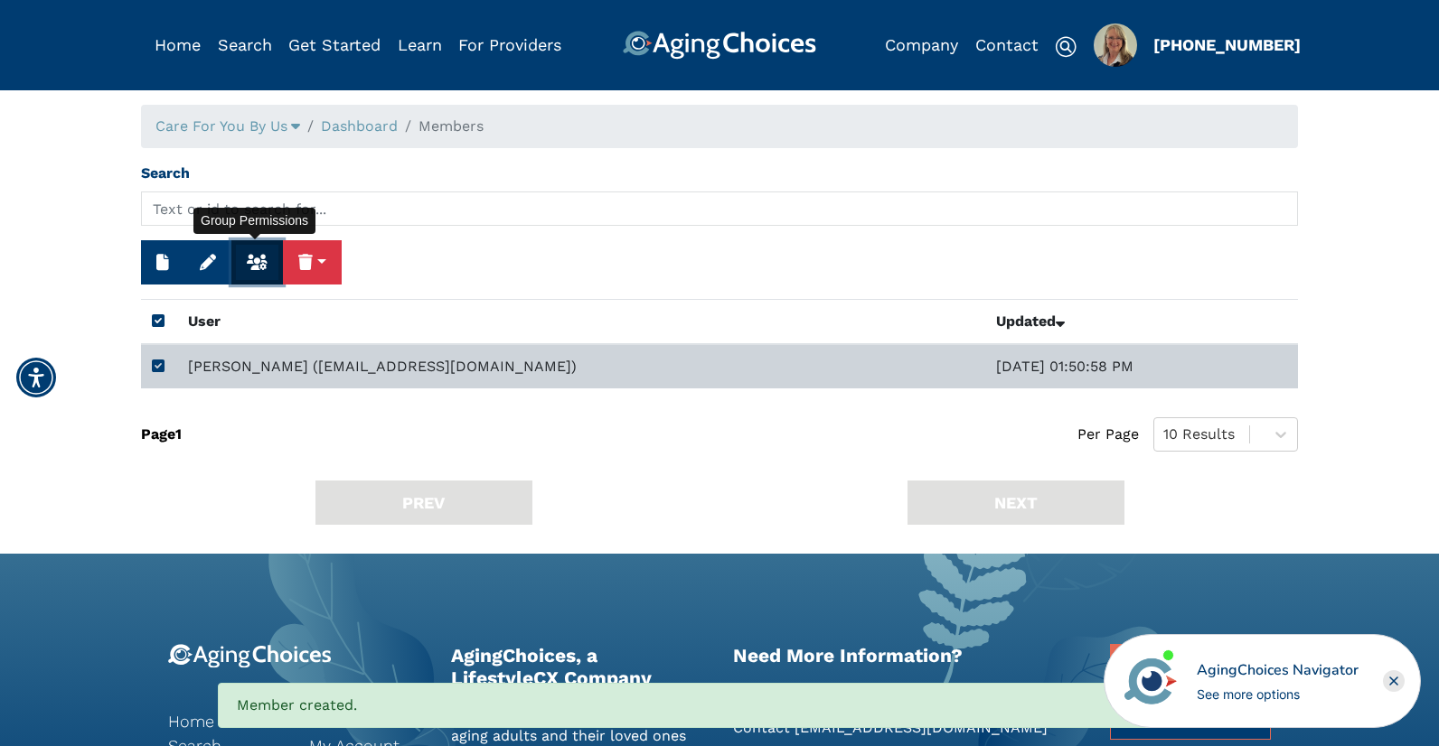
click at [253, 262] on icon "button" at bounding box center [257, 262] width 21 height 16
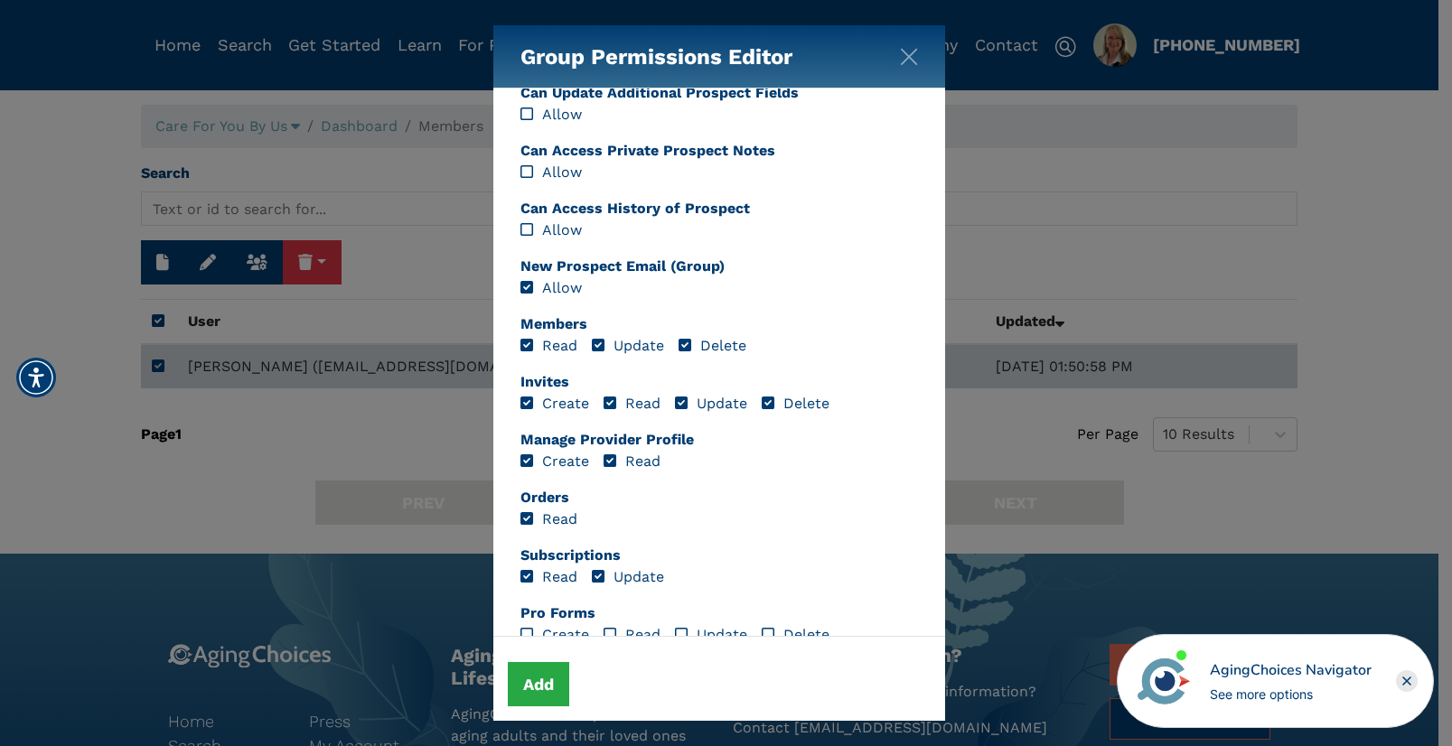
scroll to position [440, 0]
click at [530, 685] on button "Add" at bounding box center [538, 684] width 61 height 44
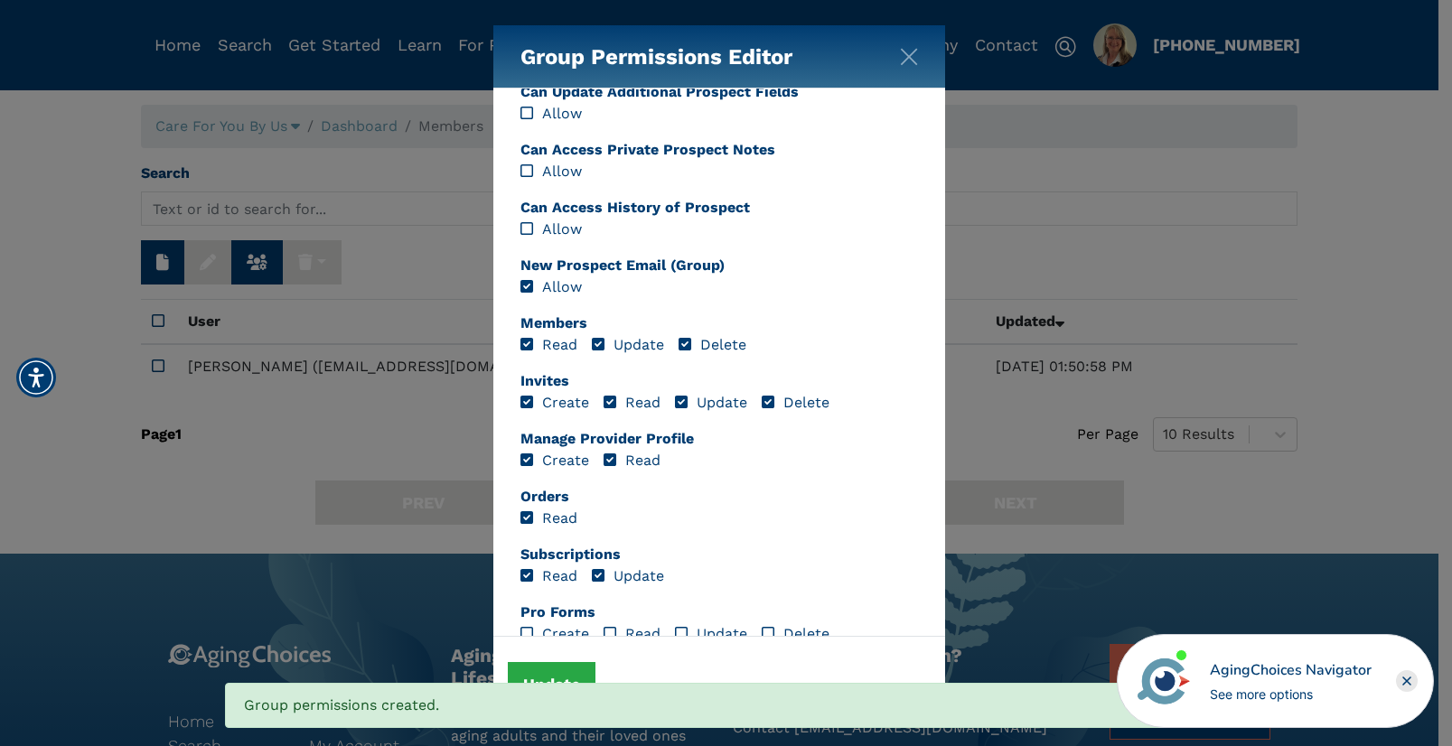
click at [249, 459] on div "Group Permissions Editor Prospects Create Read Update Delete Prospects Notes Cr…" at bounding box center [726, 373] width 1452 height 746
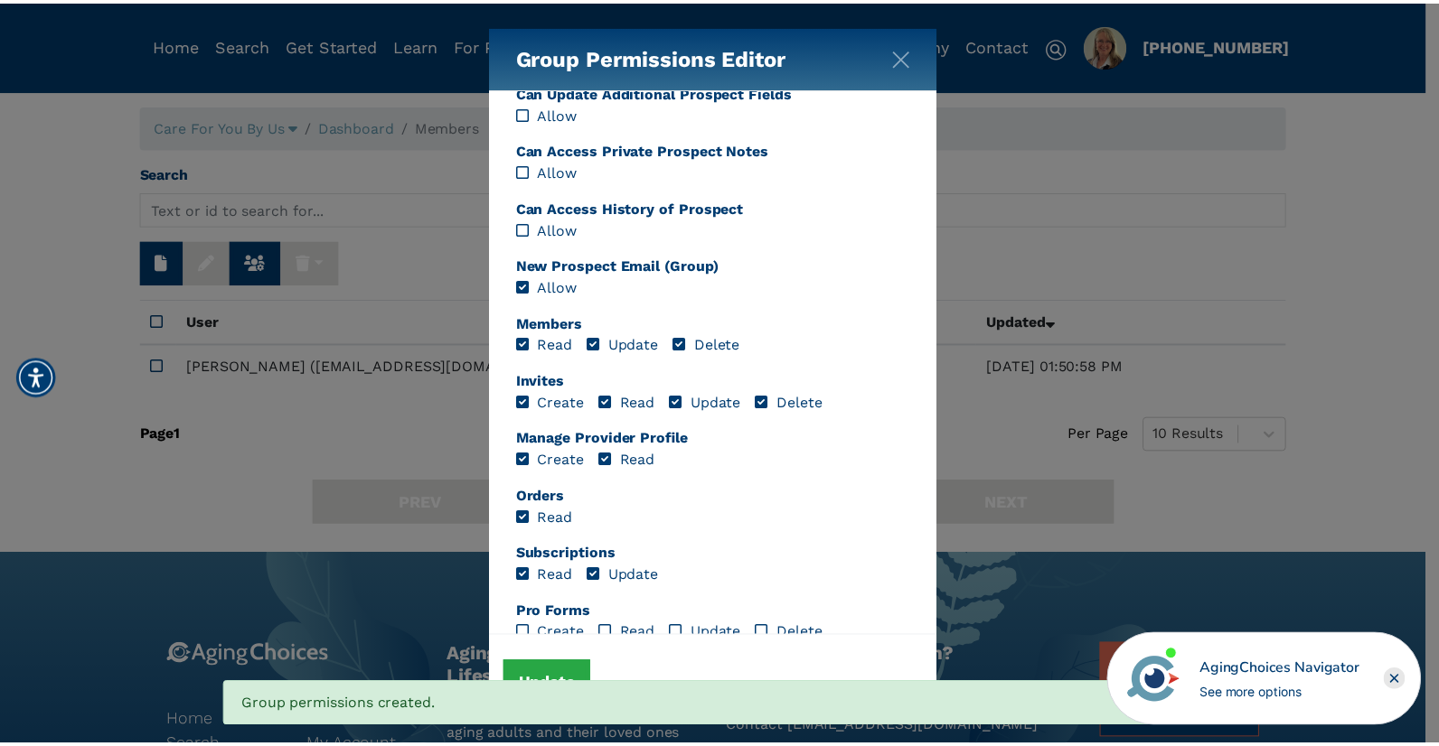
scroll to position [0, 0]
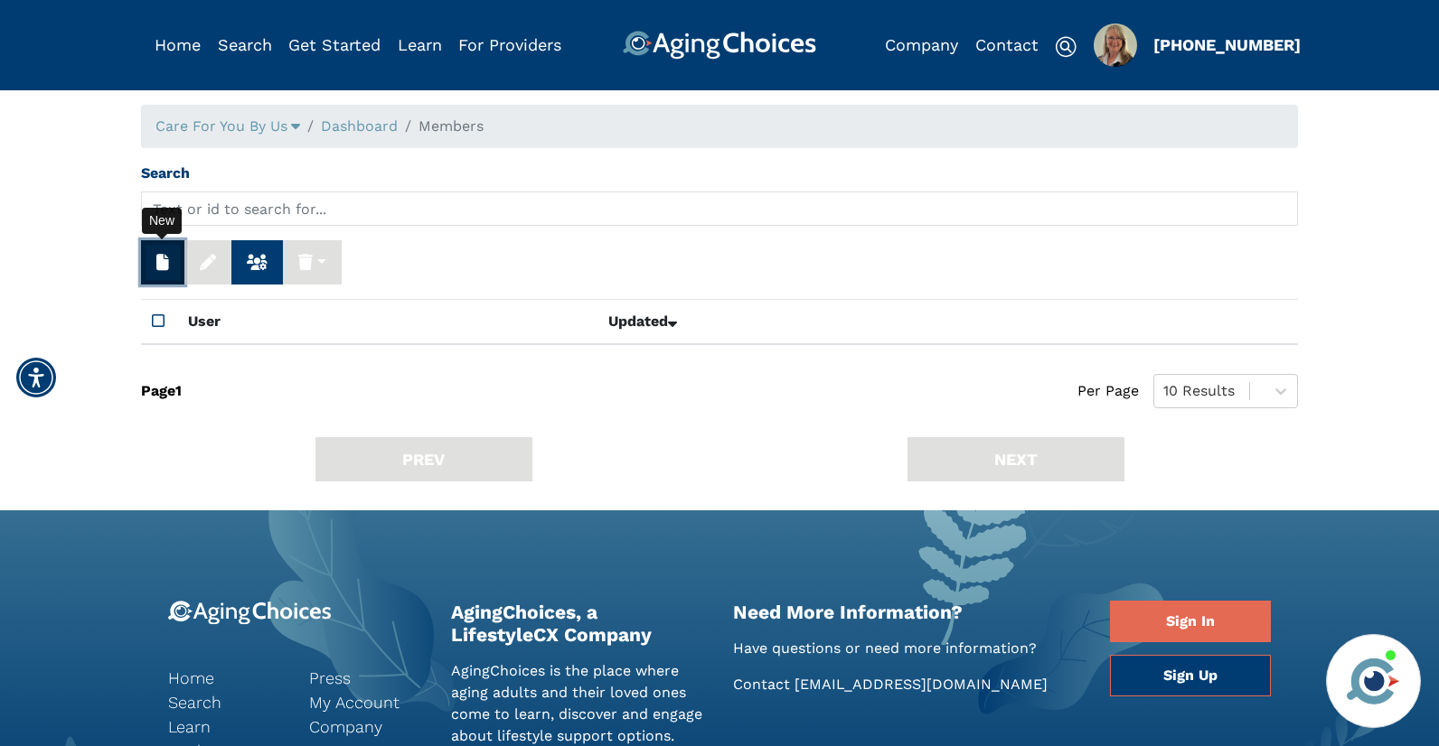
click at [160, 267] on icon "button" at bounding box center [162, 262] width 13 height 16
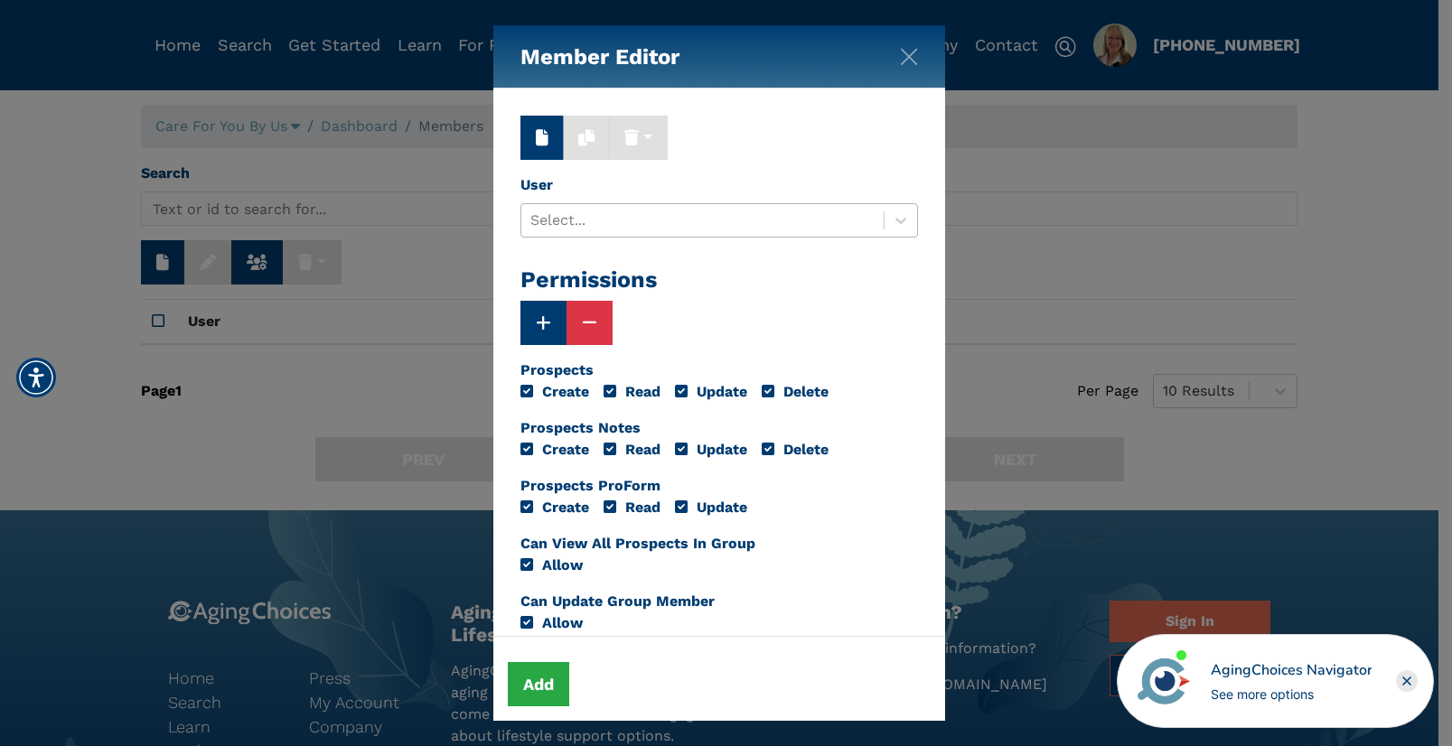
click at [567, 215] on div at bounding box center [702, 220] width 344 height 25
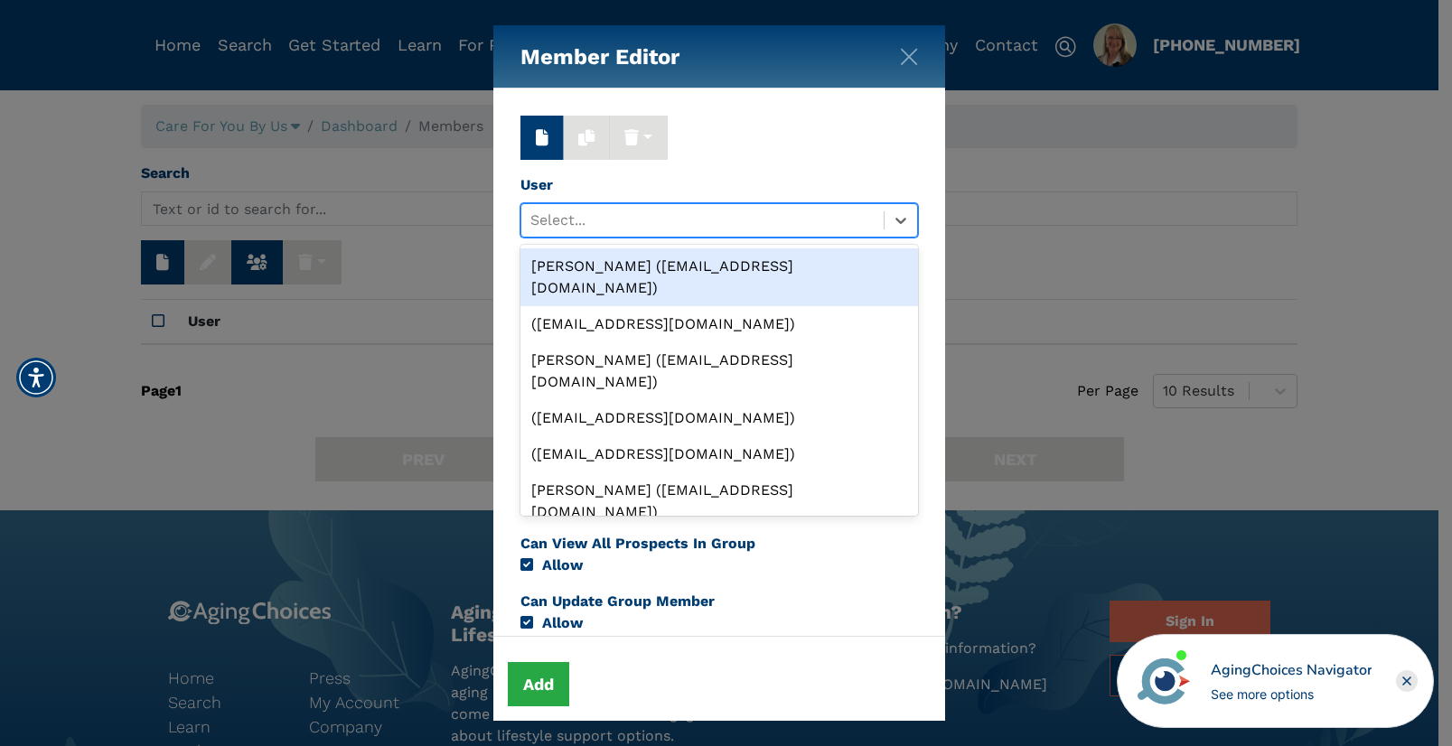
click at [580, 266] on div "Marjorie Fisher (bosslady1868@gmail.com)" at bounding box center [720, 278] width 398 height 58
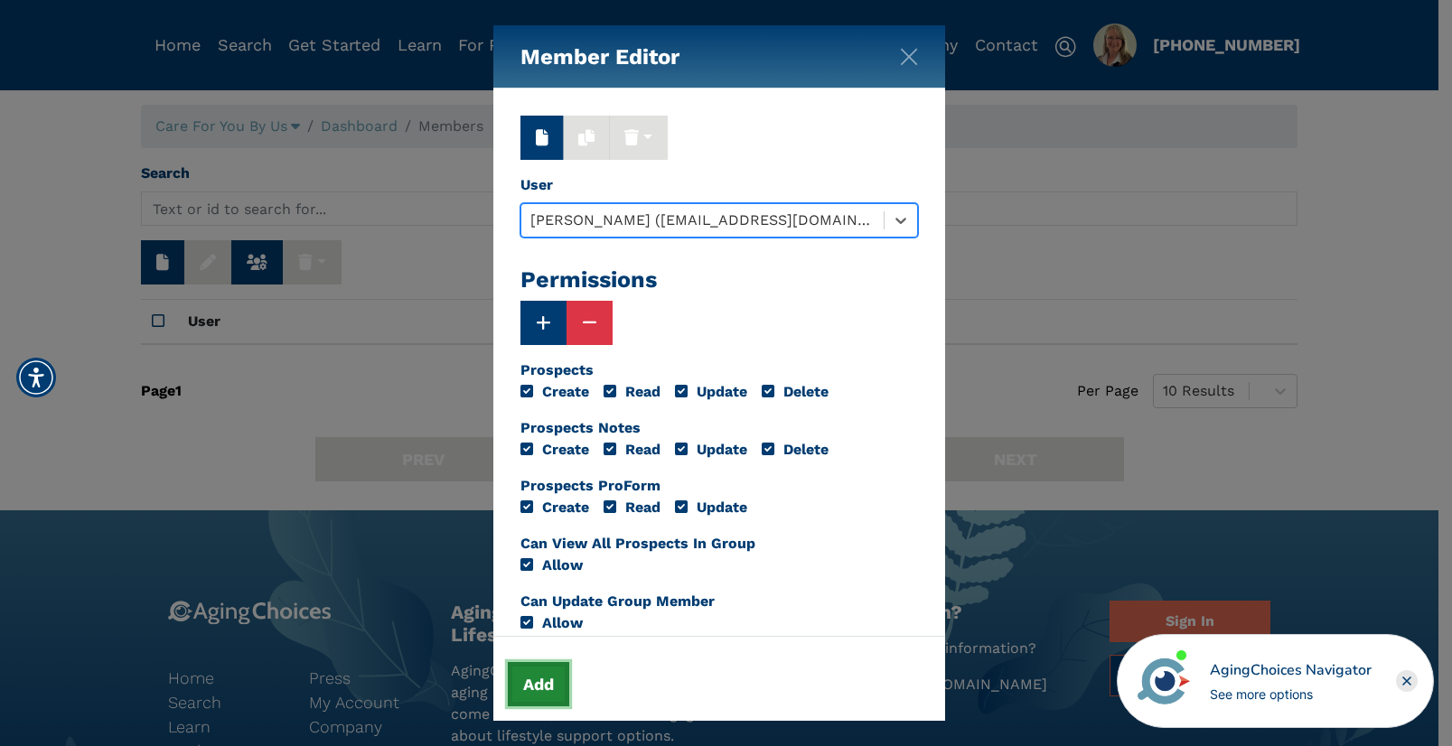
click at [549, 679] on button "Add" at bounding box center [538, 684] width 61 height 44
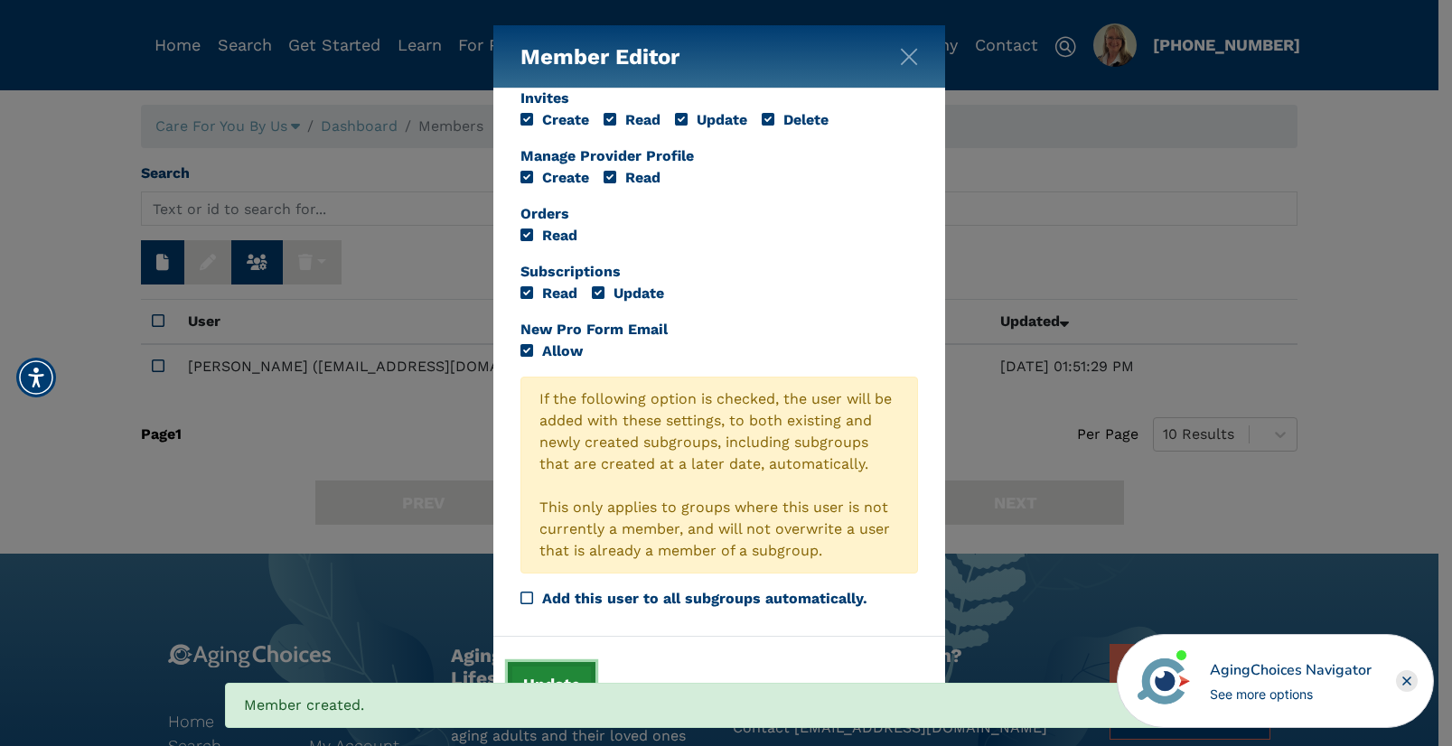
scroll to position [714, 0]
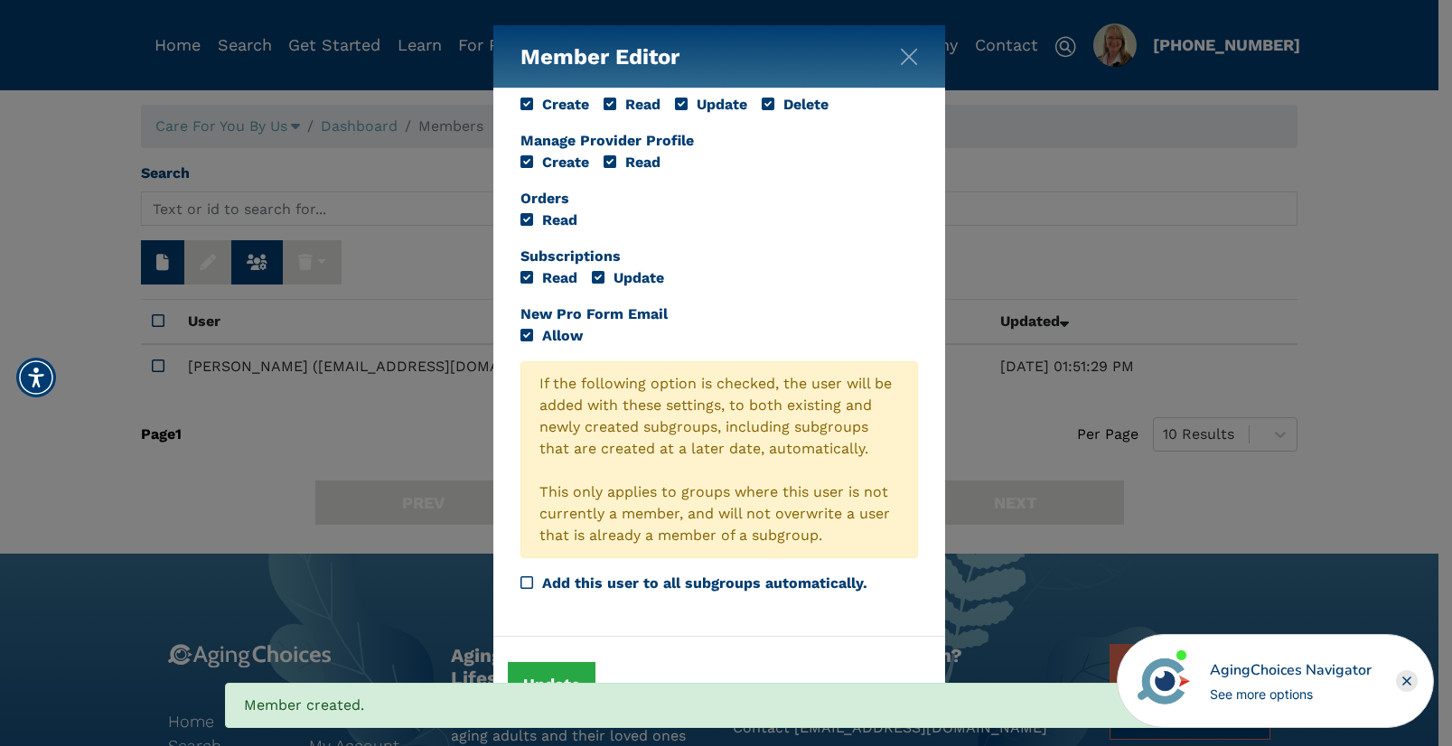
click at [298, 427] on div "Member Editor Delete Delete (Including Subgroups) User Marjorie Fisher (bosslad…" at bounding box center [726, 373] width 1452 height 746
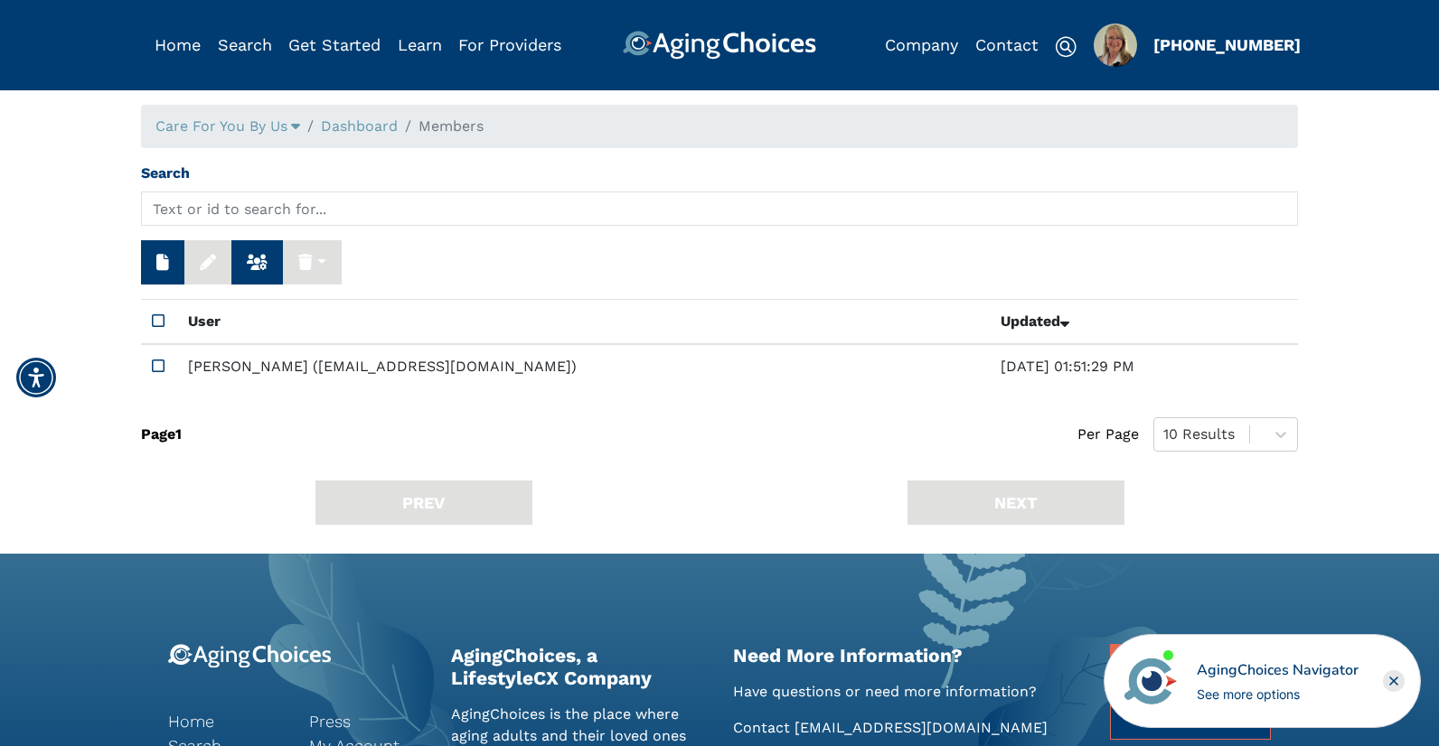
click at [159, 319] on icon at bounding box center [158, 321] width 13 height 14
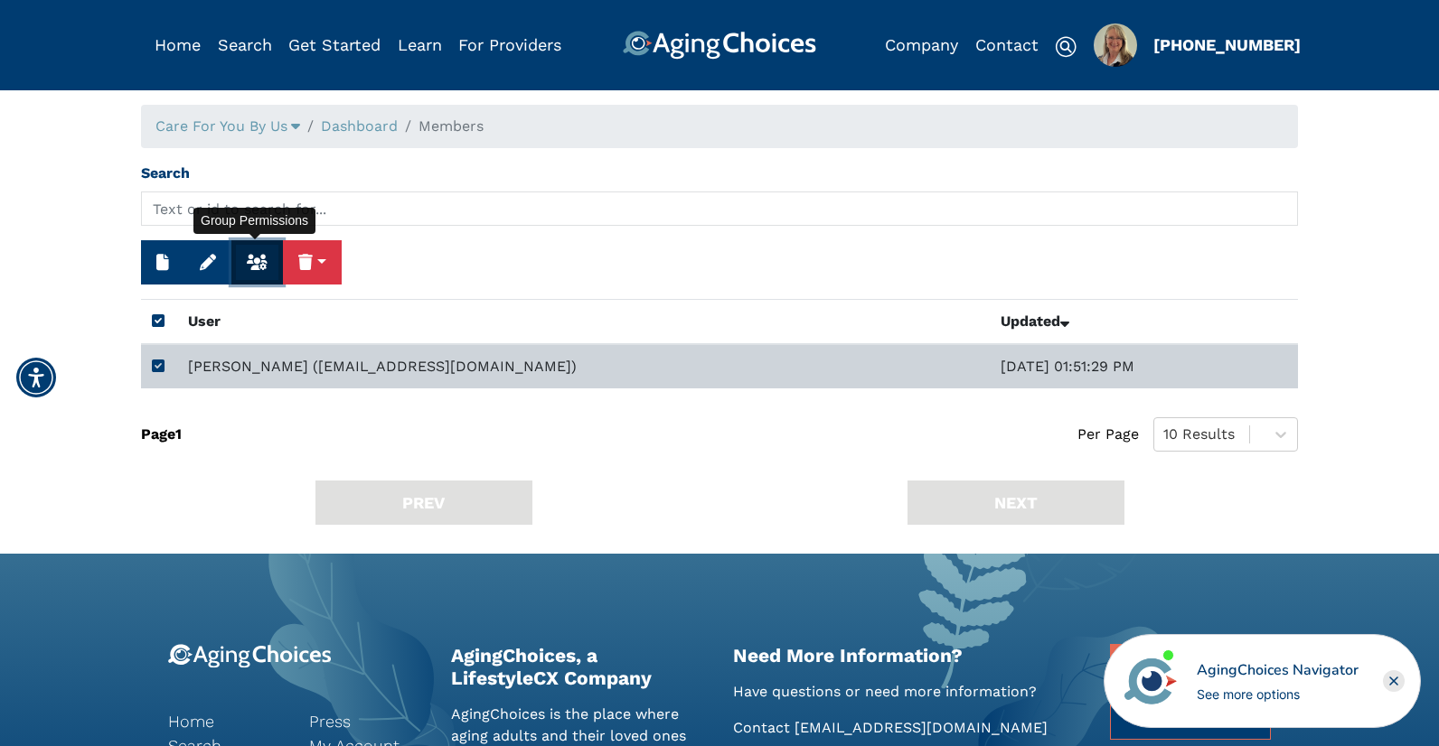
click at [256, 264] on icon "button" at bounding box center [257, 262] width 21 height 16
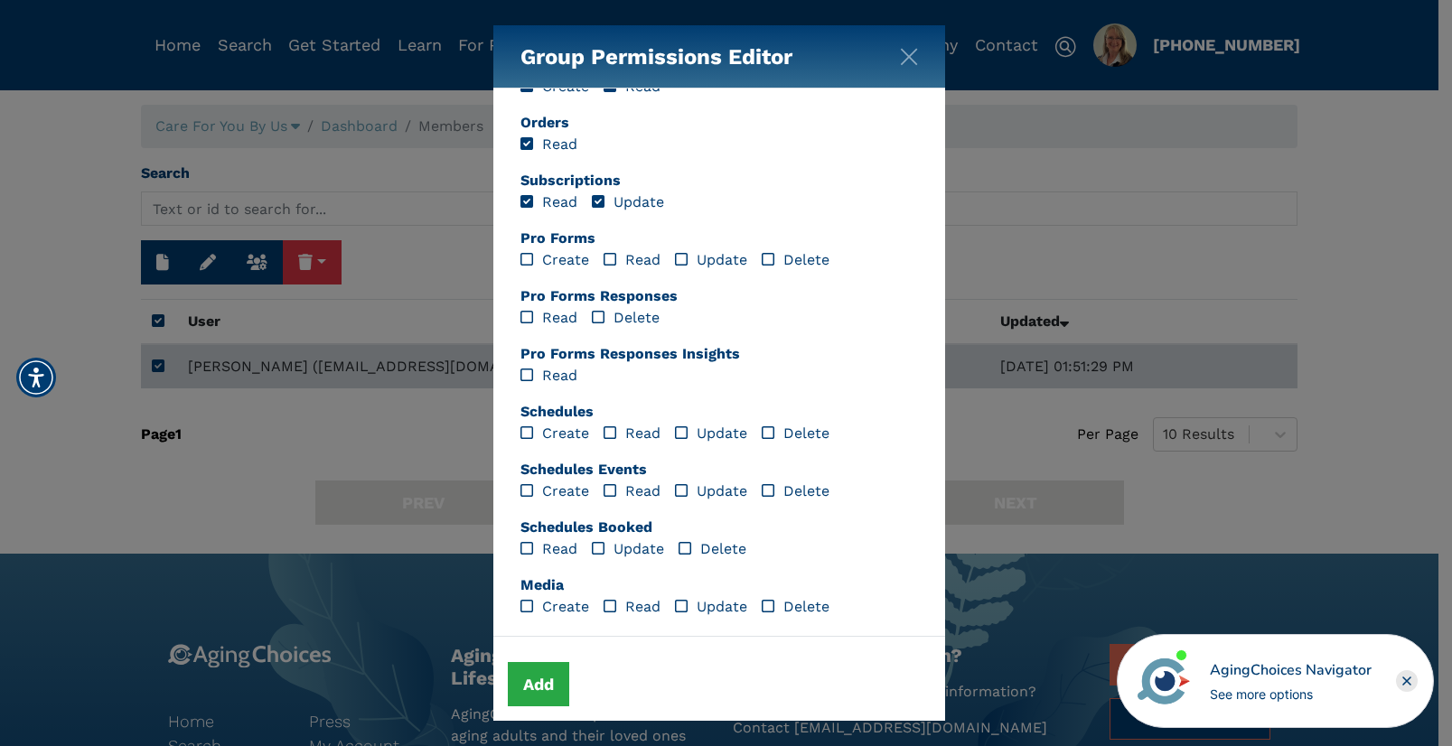
scroll to position [818, 0]
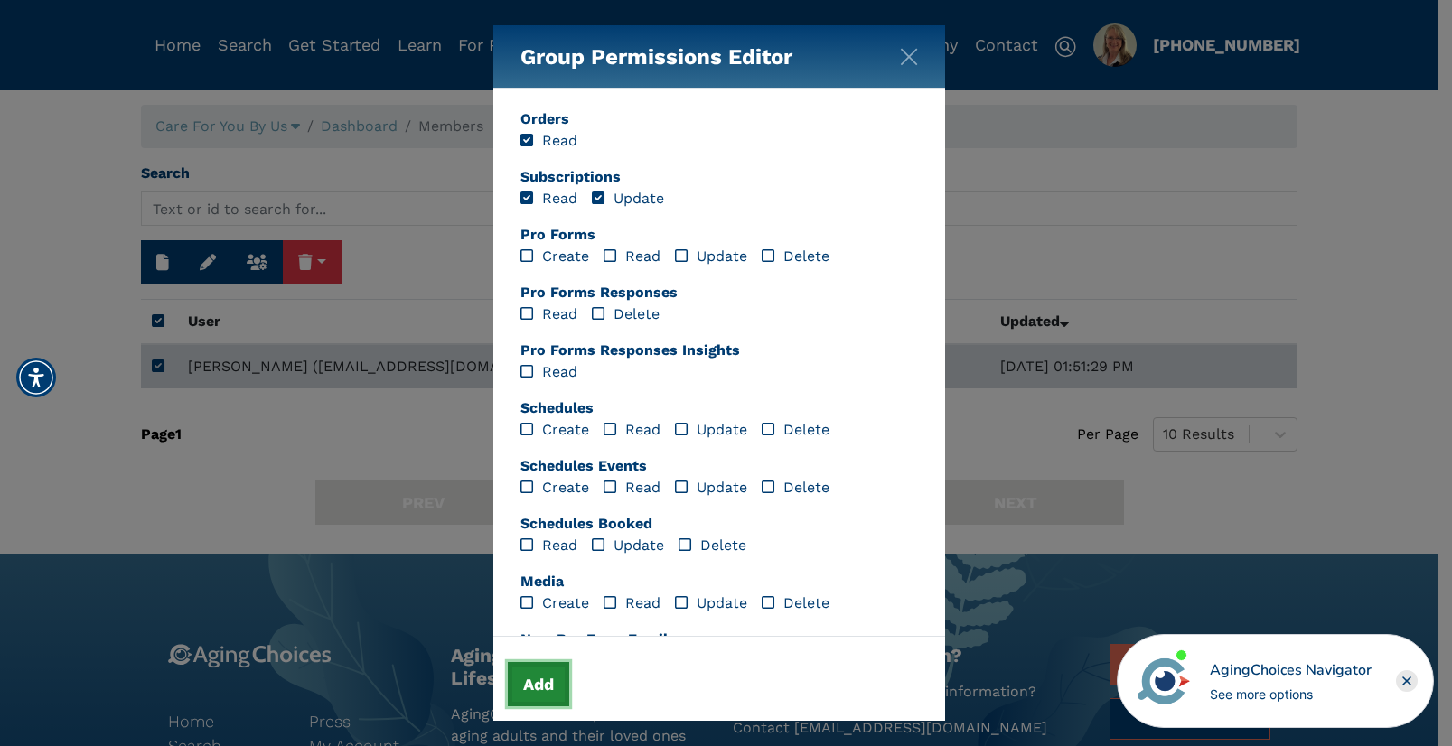
click at [528, 680] on button "Add" at bounding box center [538, 684] width 61 height 44
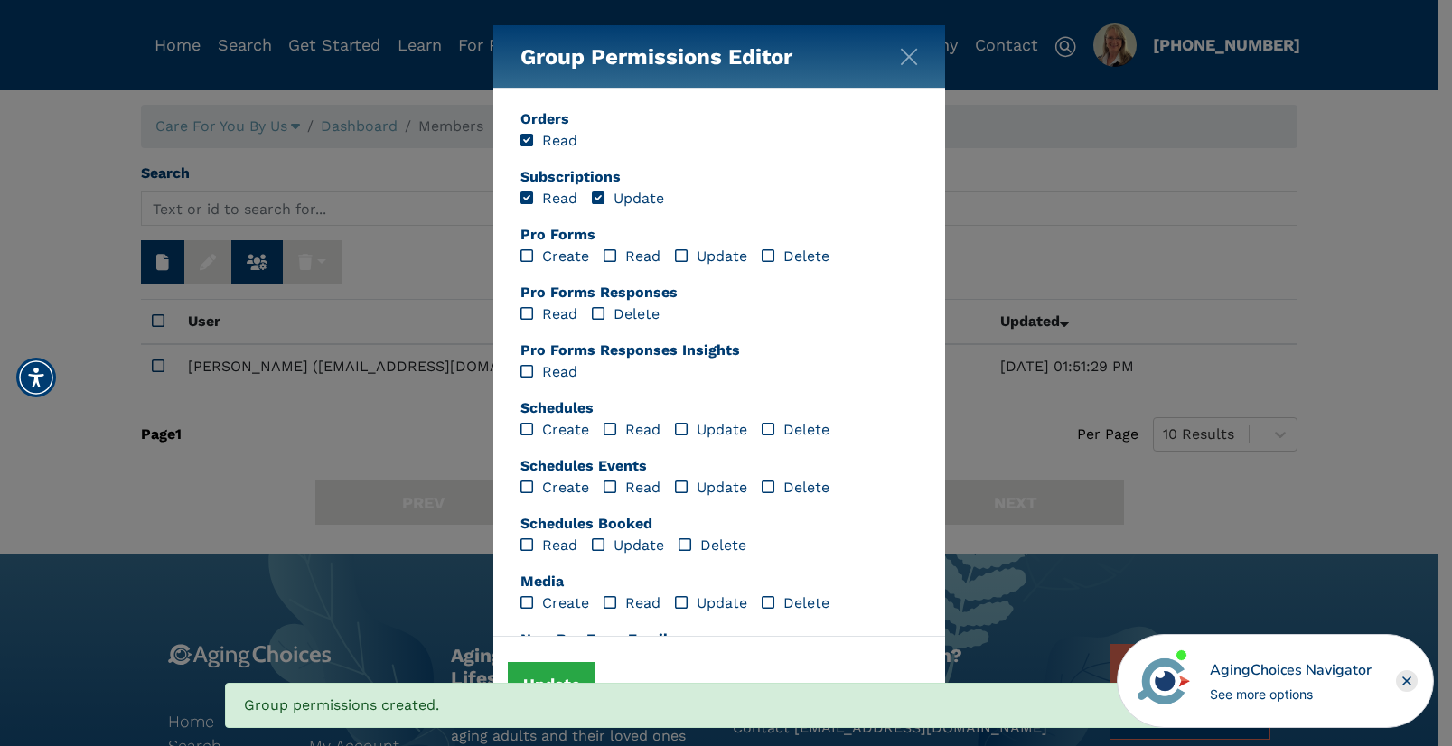
click at [443, 226] on div "Group Permissions Editor Prospects Create Read Update Delete Prospects Notes Cr…" at bounding box center [726, 373] width 1452 height 746
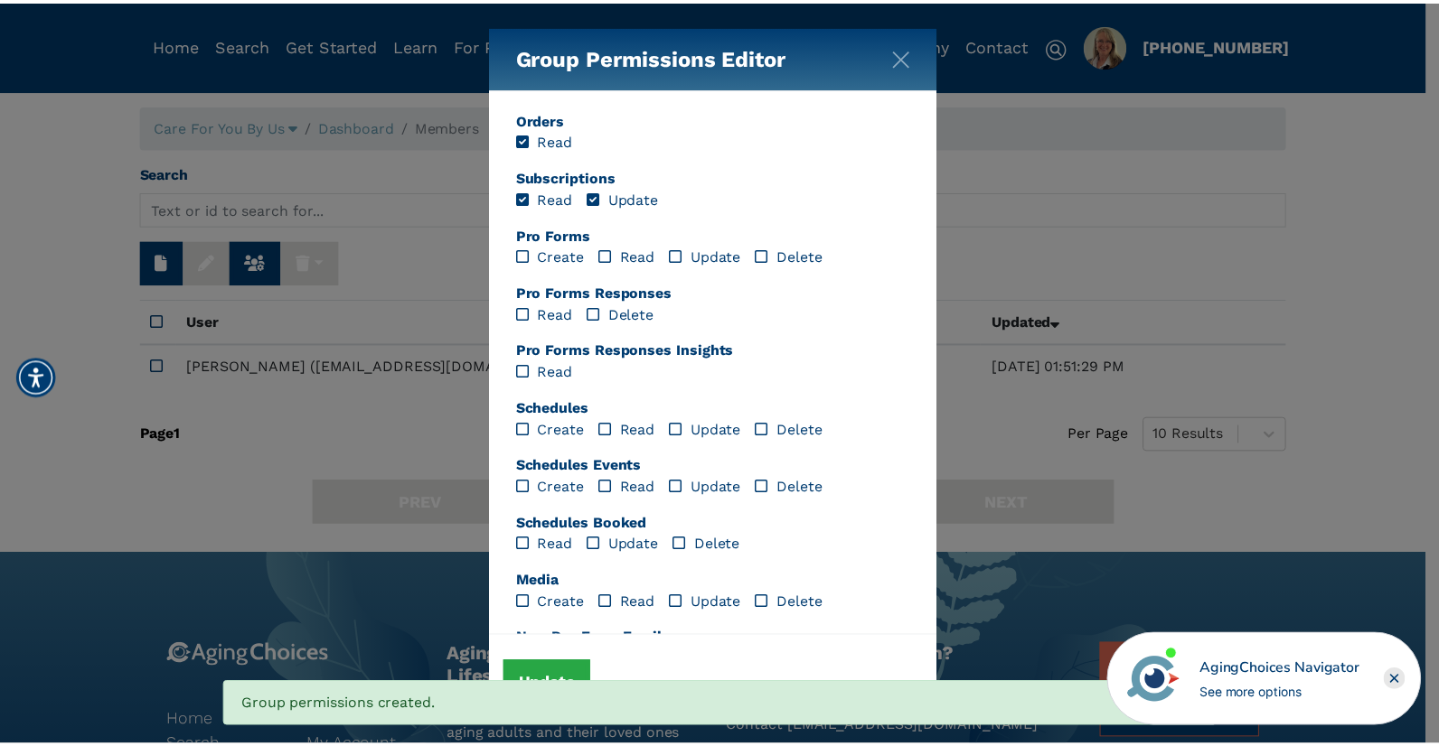
scroll to position [0, 0]
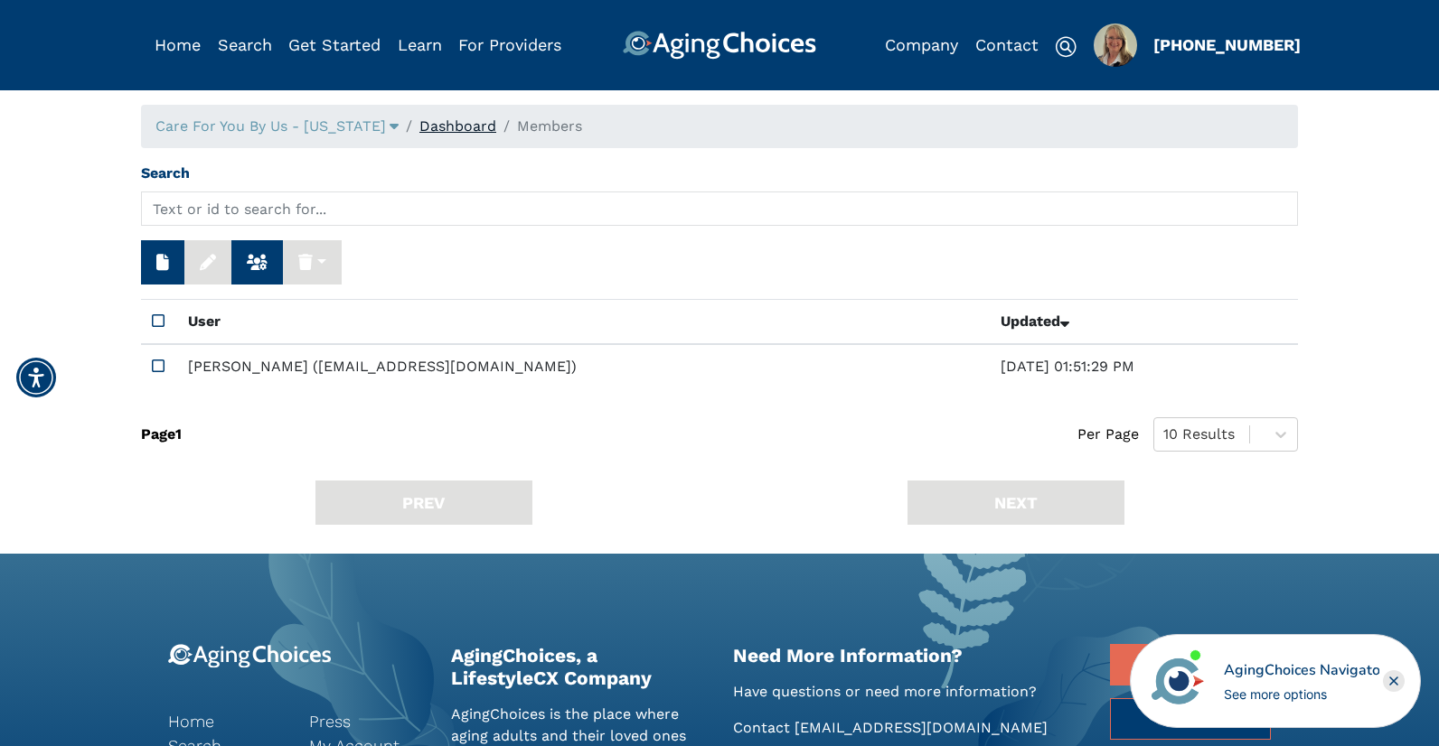
click at [419, 128] on link "Dashboard" at bounding box center [457, 125] width 77 height 17
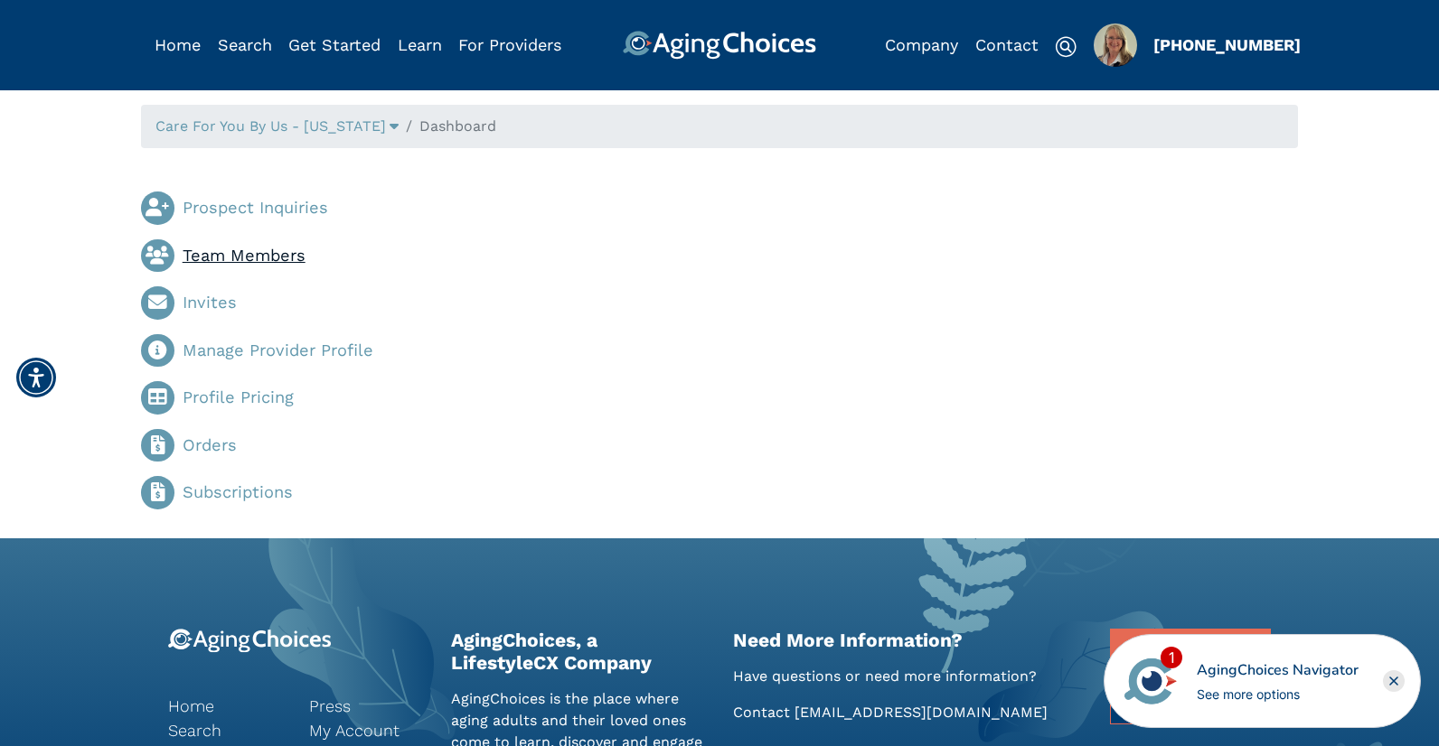
click at [239, 250] on link "Team Members" at bounding box center [244, 255] width 123 height 19
click at [249, 259] on link "Team Members" at bounding box center [244, 255] width 123 height 19
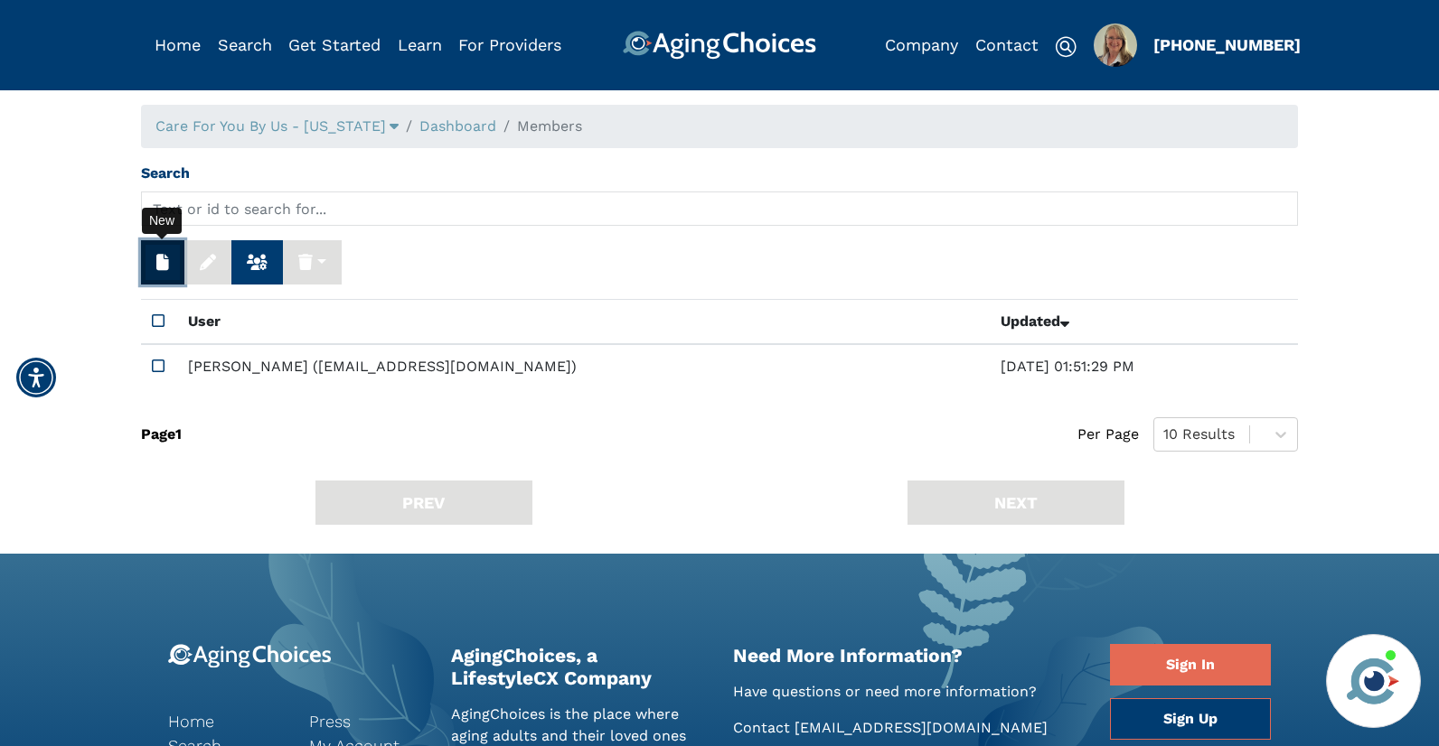
click at [157, 264] on icon "button" at bounding box center [162, 262] width 13 height 16
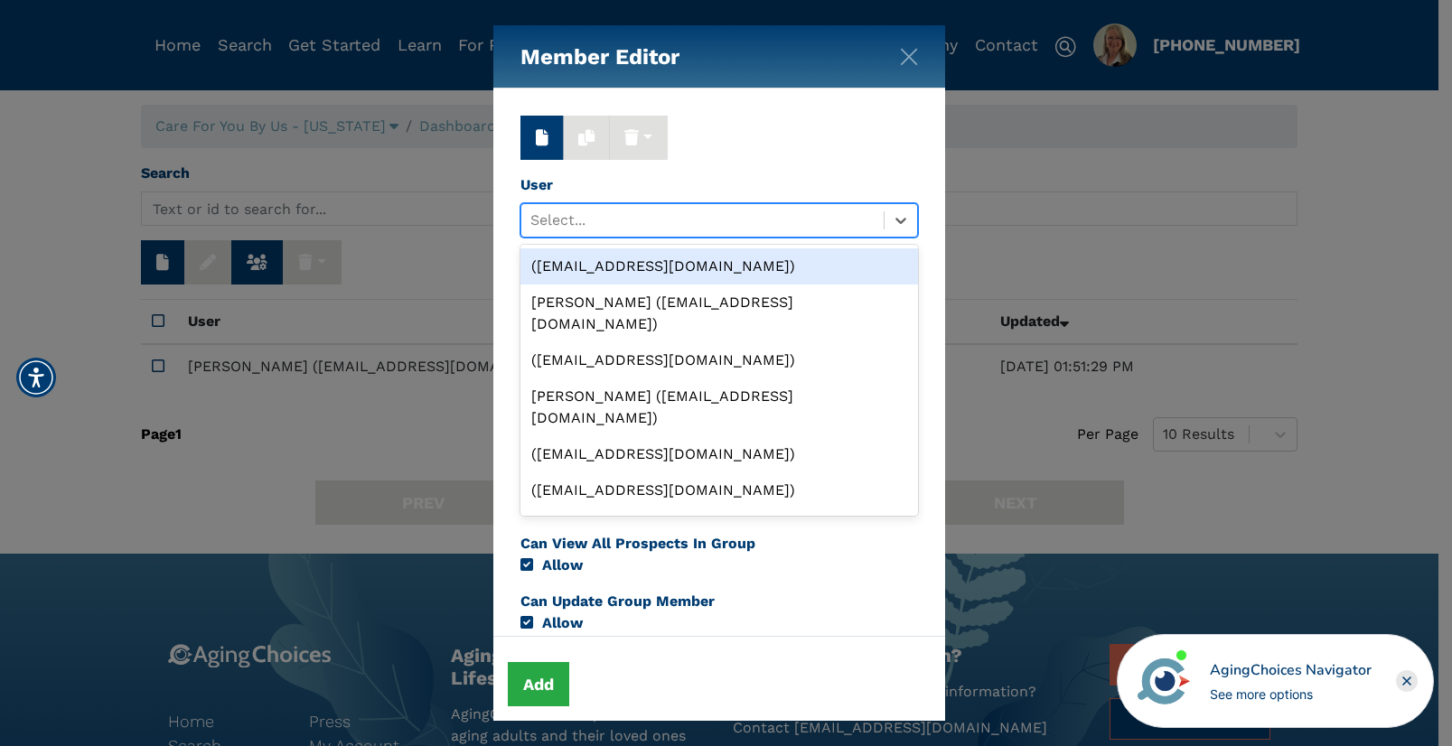
click at [598, 223] on div at bounding box center [702, 220] width 344 height 25
click at [605, 266] on div "([EMAIL_ADDRESS][DOMAIN_NAME])" at bounding box center [720, 267] width 398 height 36
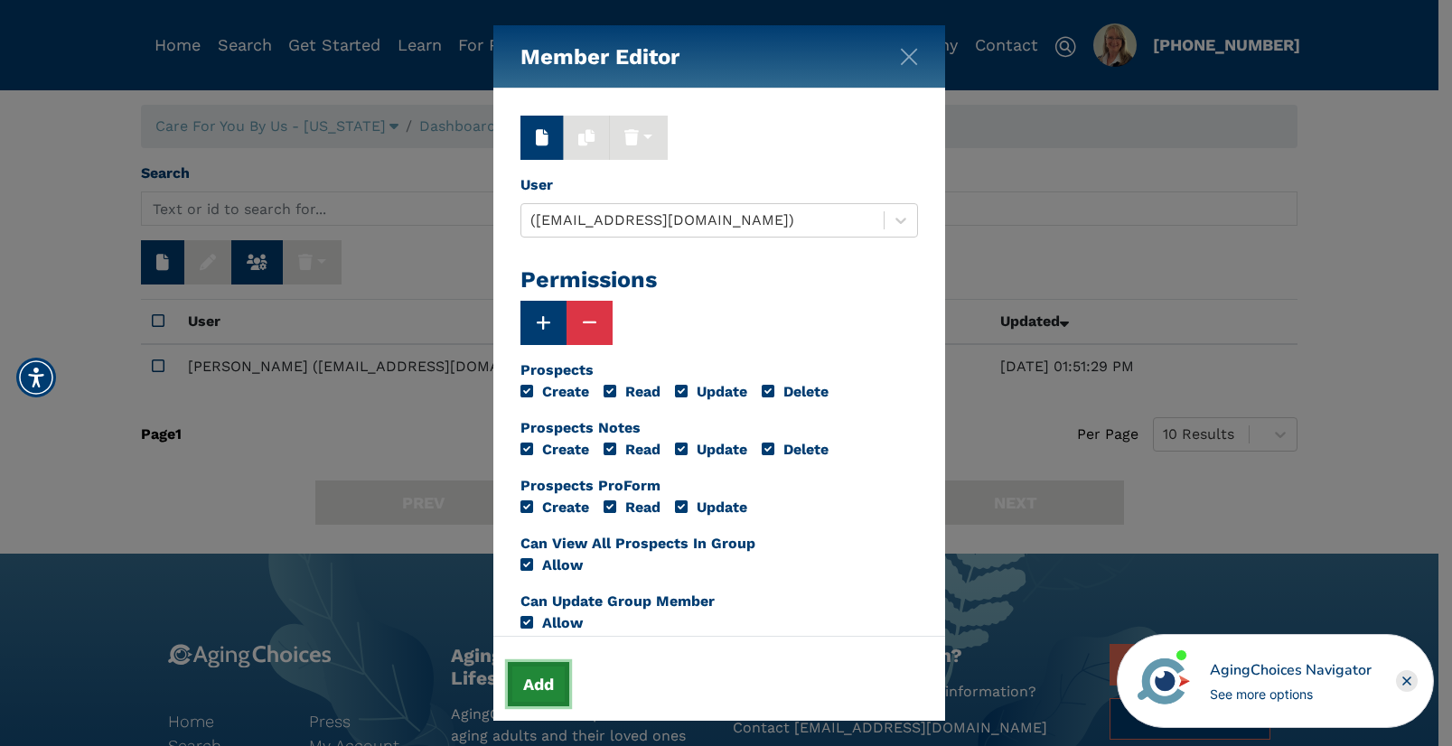
click at [537, 680] on button "Add" at bounding box center [538, 684] width 61 height 44
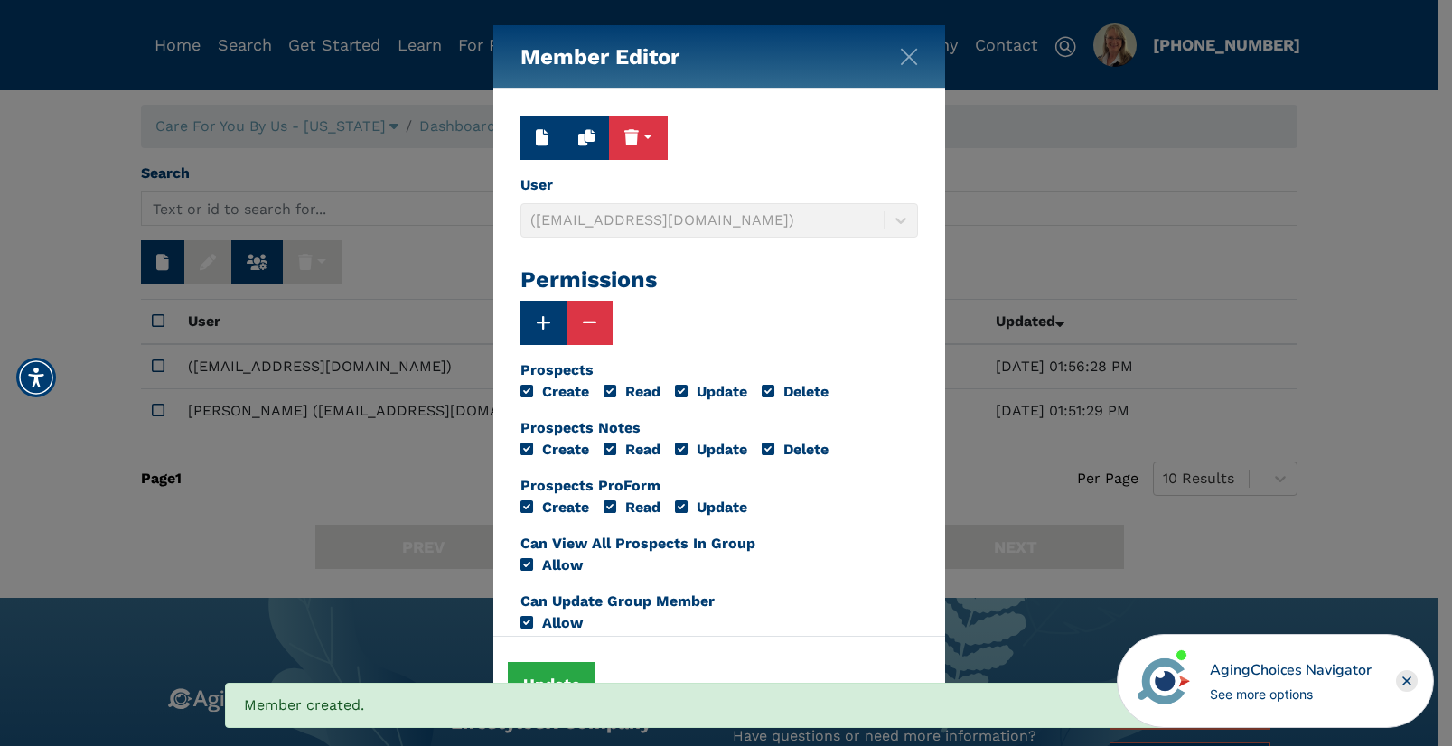
drag, startPoint x: 362, startPoint y: 160, endPoint x: 413, endPoint y: 142, distance: 53.7
click at [362, 160] on div "Member Editor Delete Delete (Including Subgroups) User (info@careforyoubyus.com…" at bounding box center [726, 373] width 1452 height 746
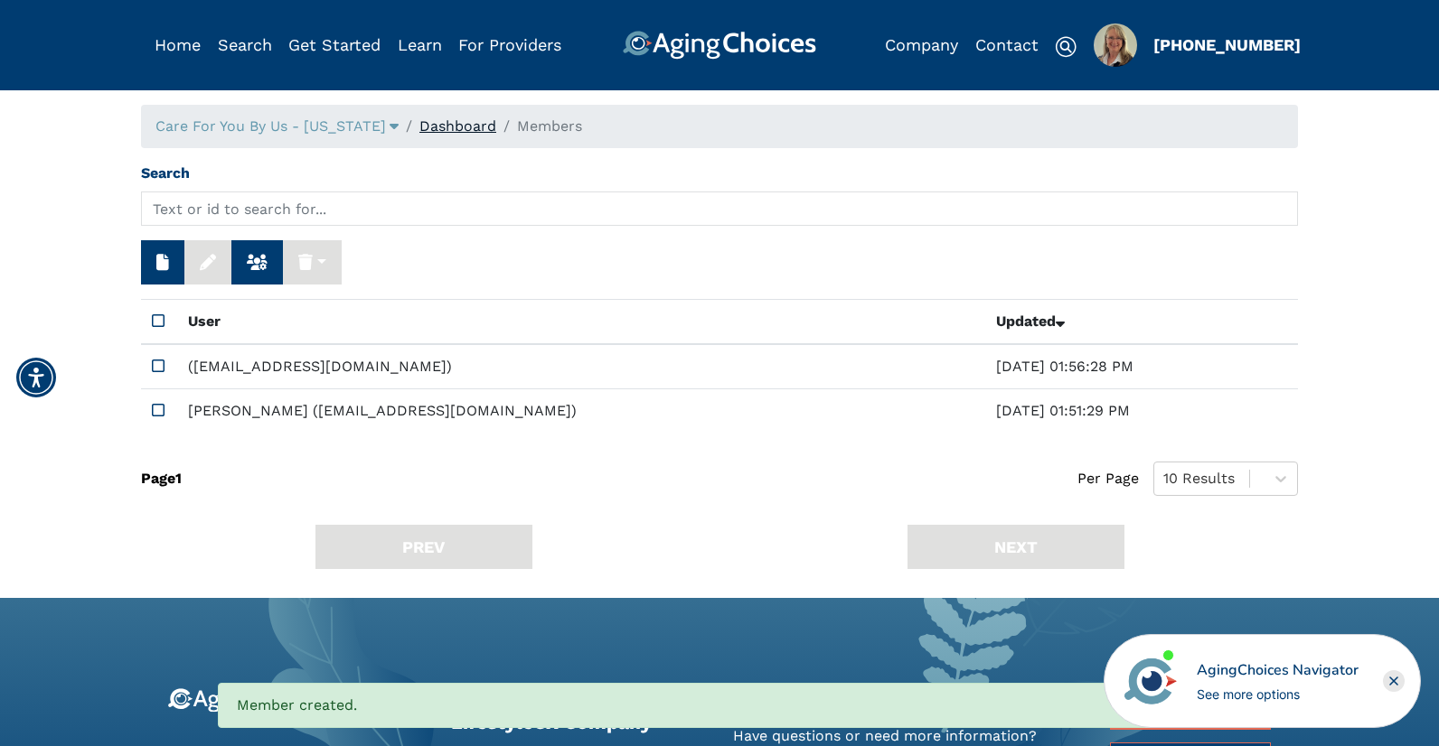
click at [427, 129] on link "Dashboard" at bounding box center [457, 125] width 77 height 17
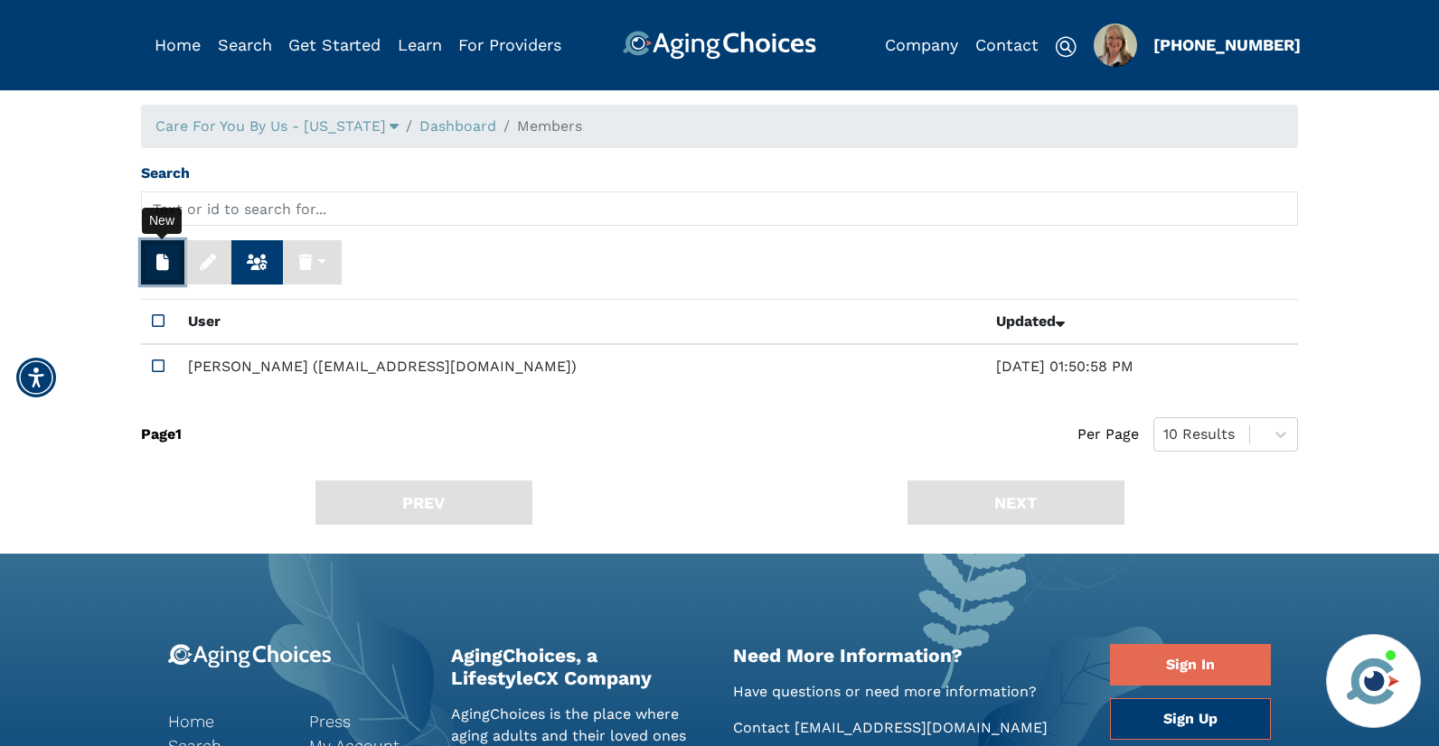
click at [153, 267] on button "button" at bounding box center [162, 262] width 43 height 44
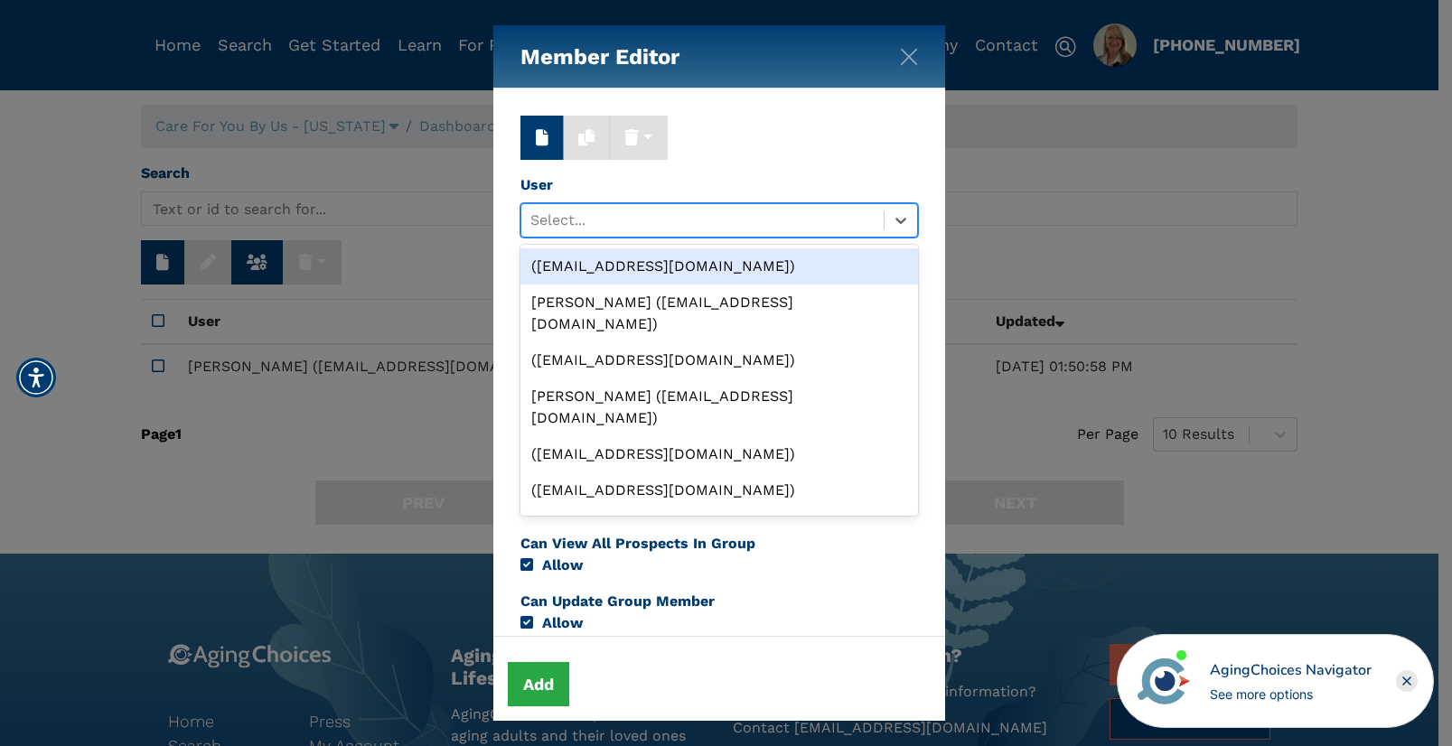
click at [603, 222] on div at bounding box center [702, 220] width 344 height 25
click at [596, 267] on div "([EMAIL_ADDRESS][DOMAIN_NAME])" at bounding box center [720, 267] width 398 height 36
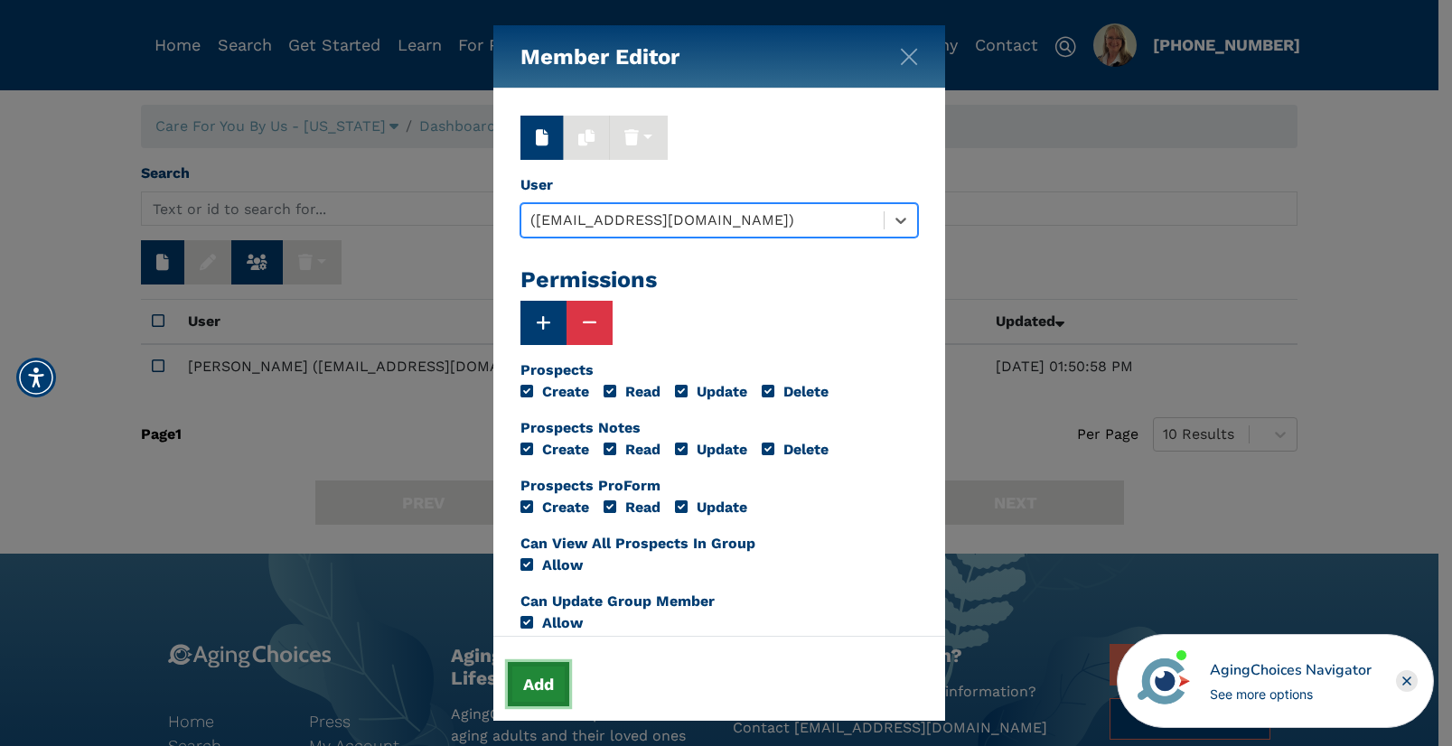
click at [539, 684] on button "Add" at bounding box center [538, 684] width 61 height 44
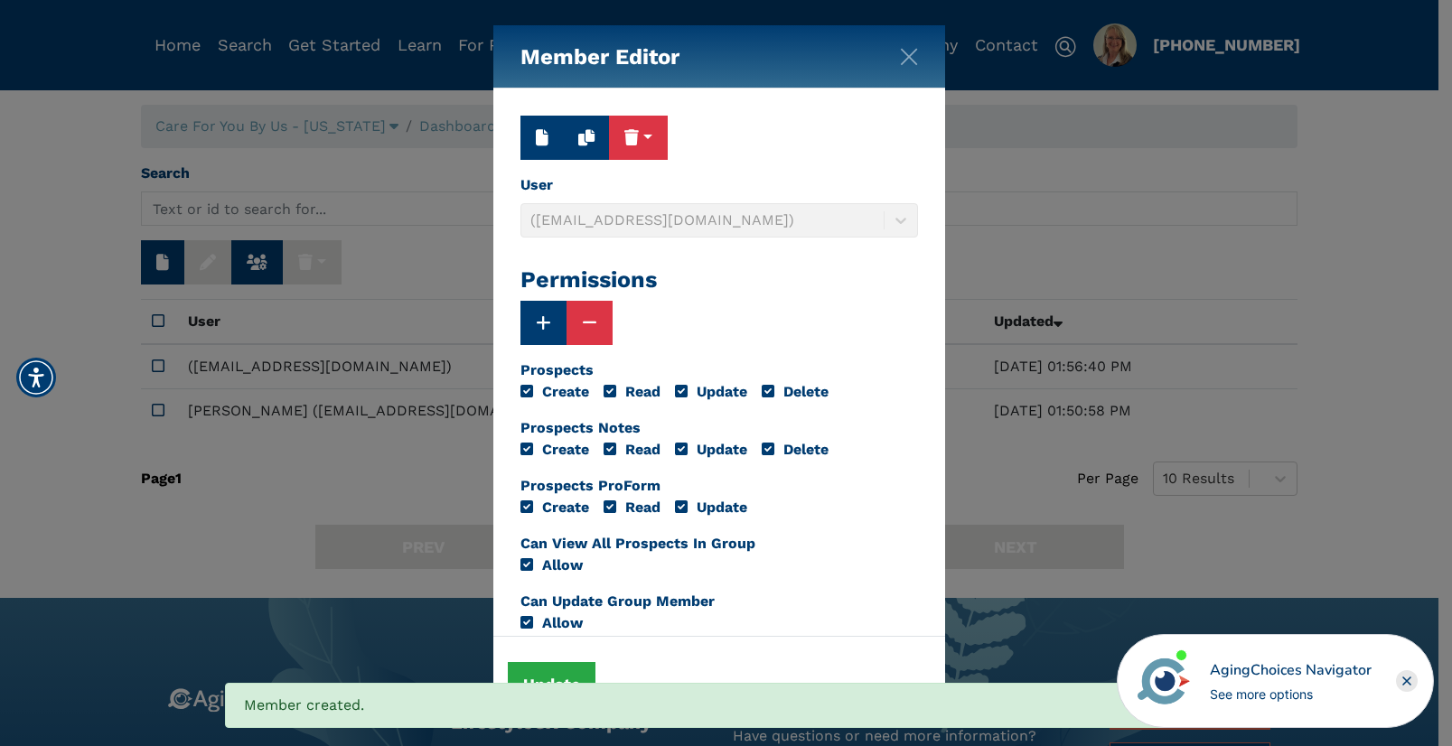
click at [398, 168] on div "Member Editor Delete Delete (Including Subgroups) User ([EMAIL_ADDRESS][DOMAIN_…" at bounding box center [726, 373] width 1452 height 746
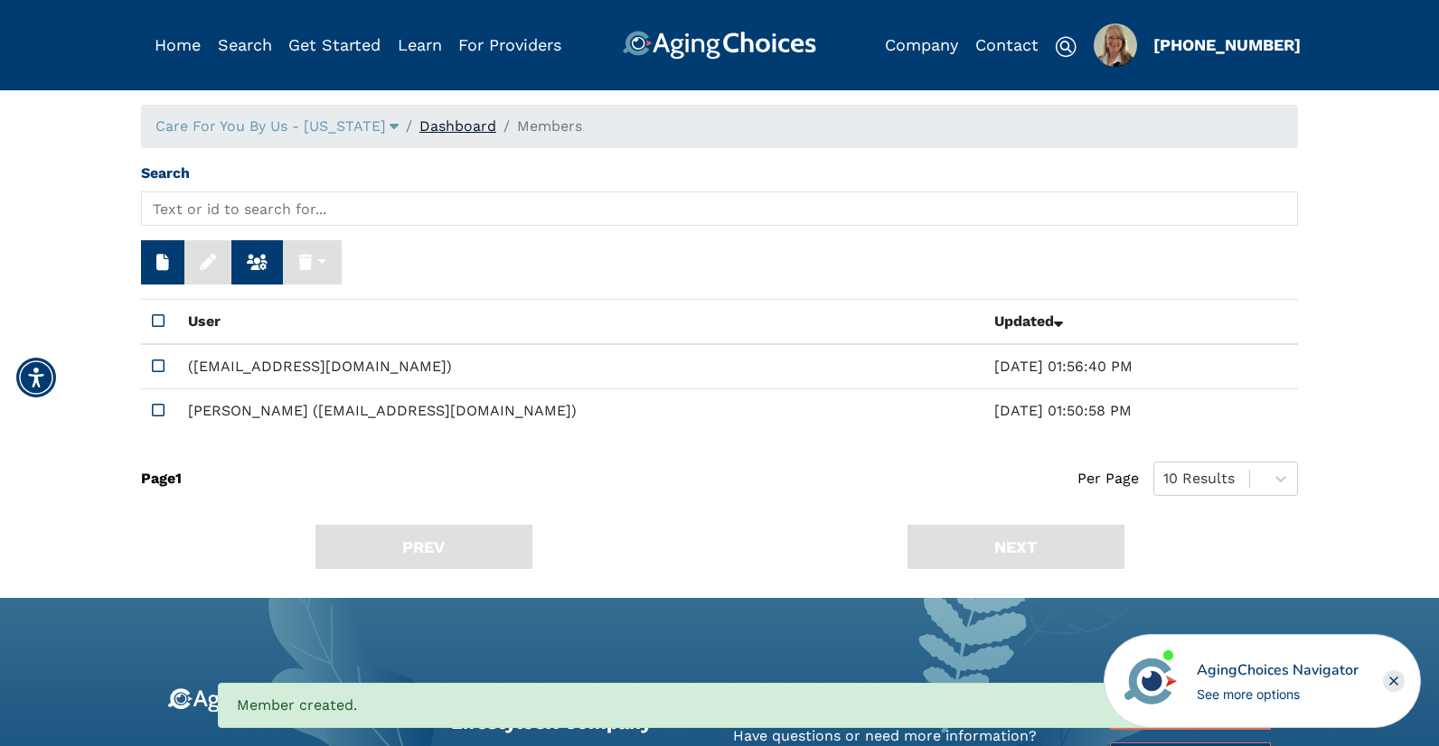
click at [427, 132] on link "Dashboard" at bounding box center [457, 125] width 77 height 17
